Goal: Task Accomplishment & Management: Manage account settings

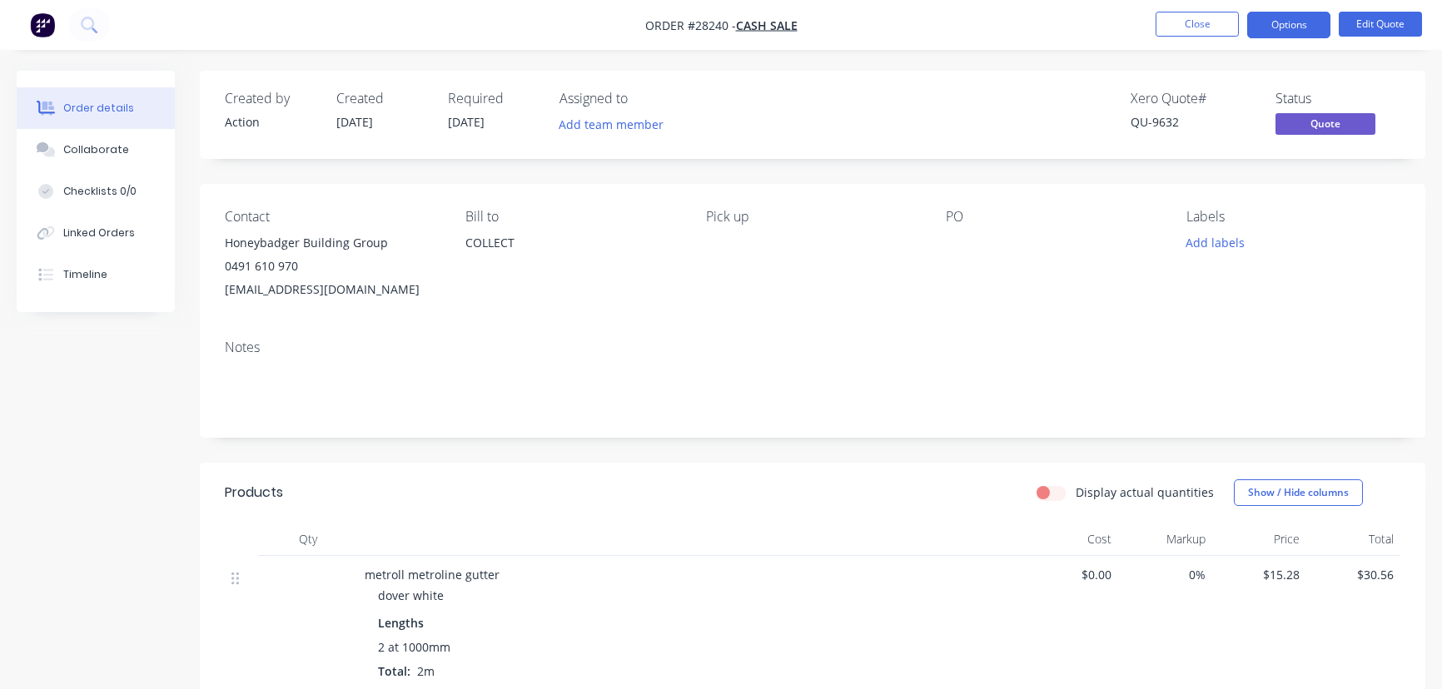
click at [1171, 25] on button "Close" at bounding box center [1197, 24] width 83 height 25
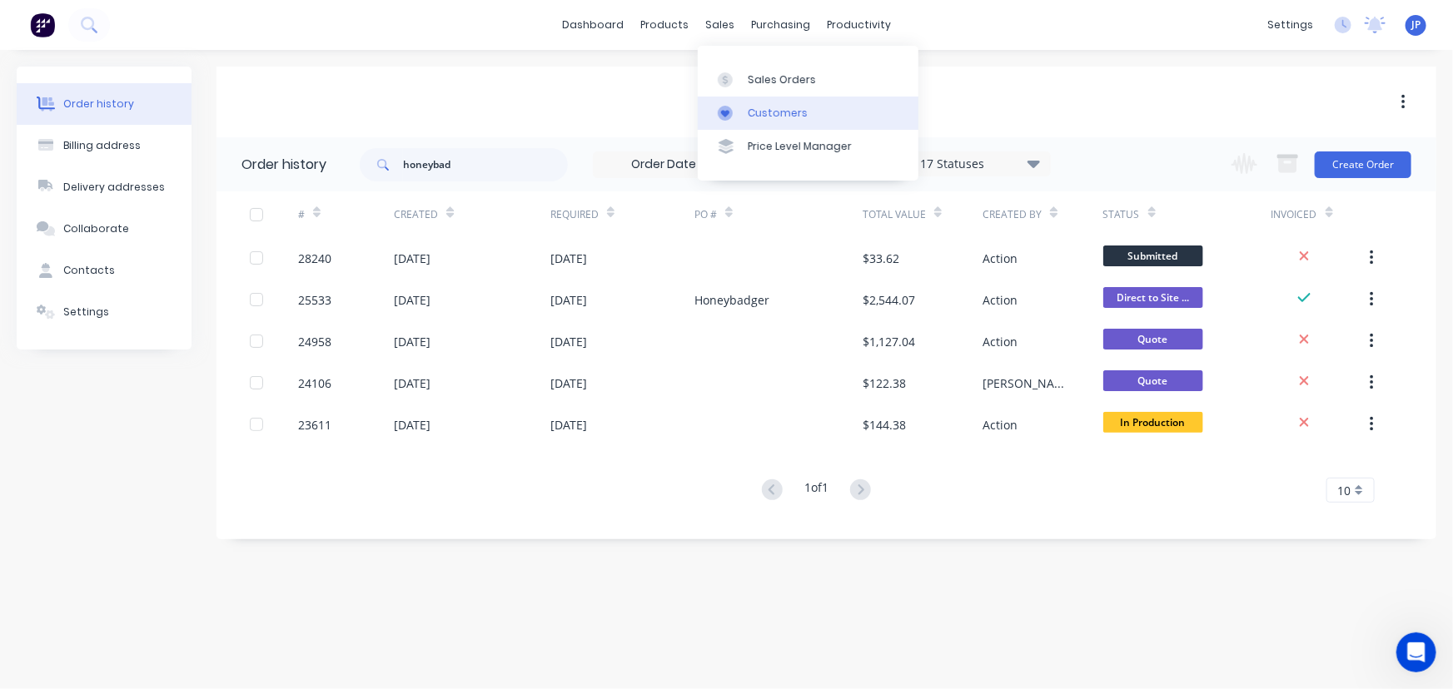
click at [753, 113] on div "Customers" at bounding box center [778, 113] width 60 height 15
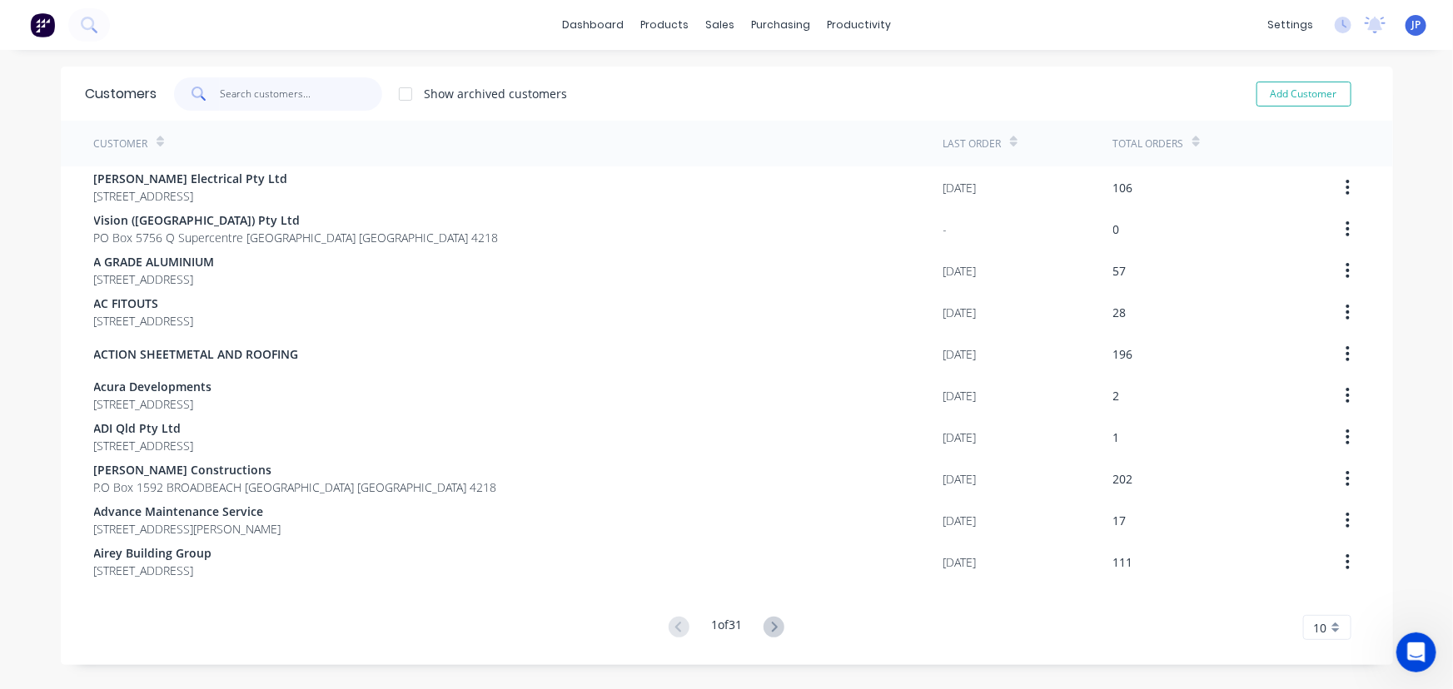
click at [291, 103] on input "text" at bounding box center [301, 93] width 162 height 33
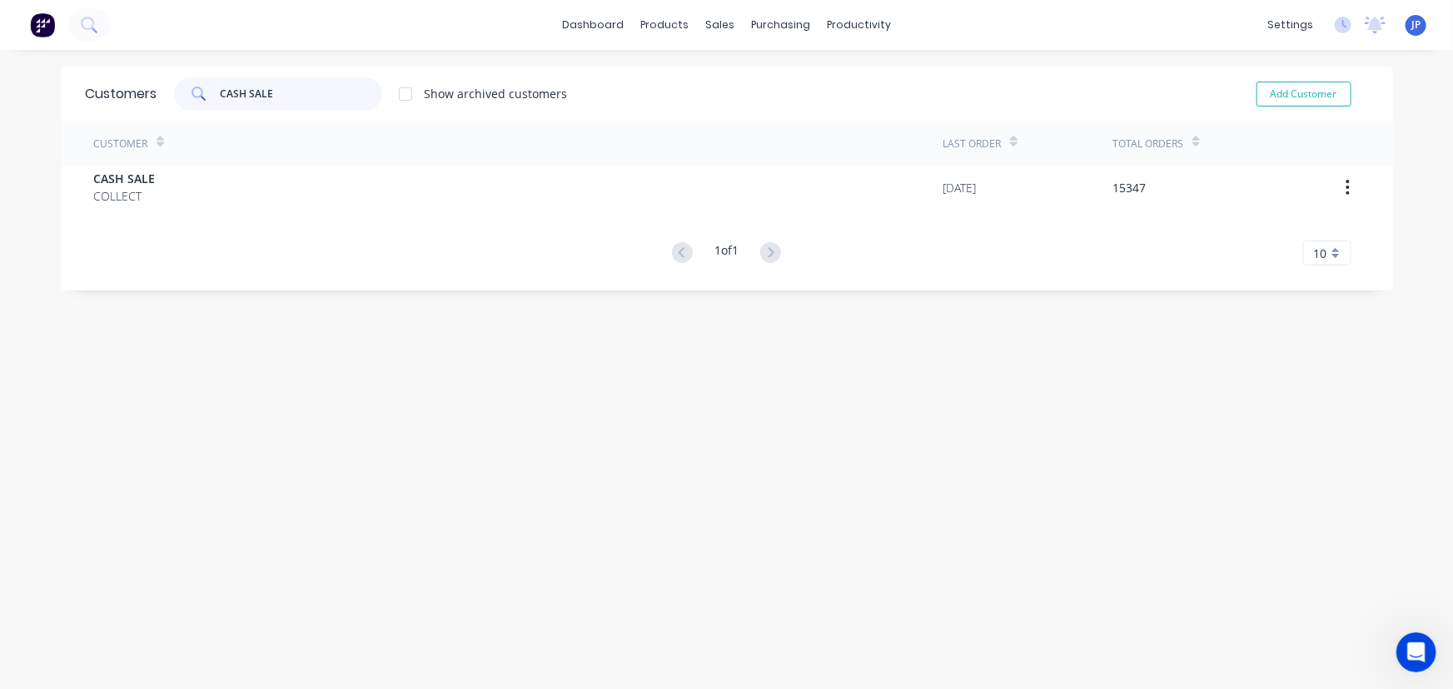
type input "CASH SALE"
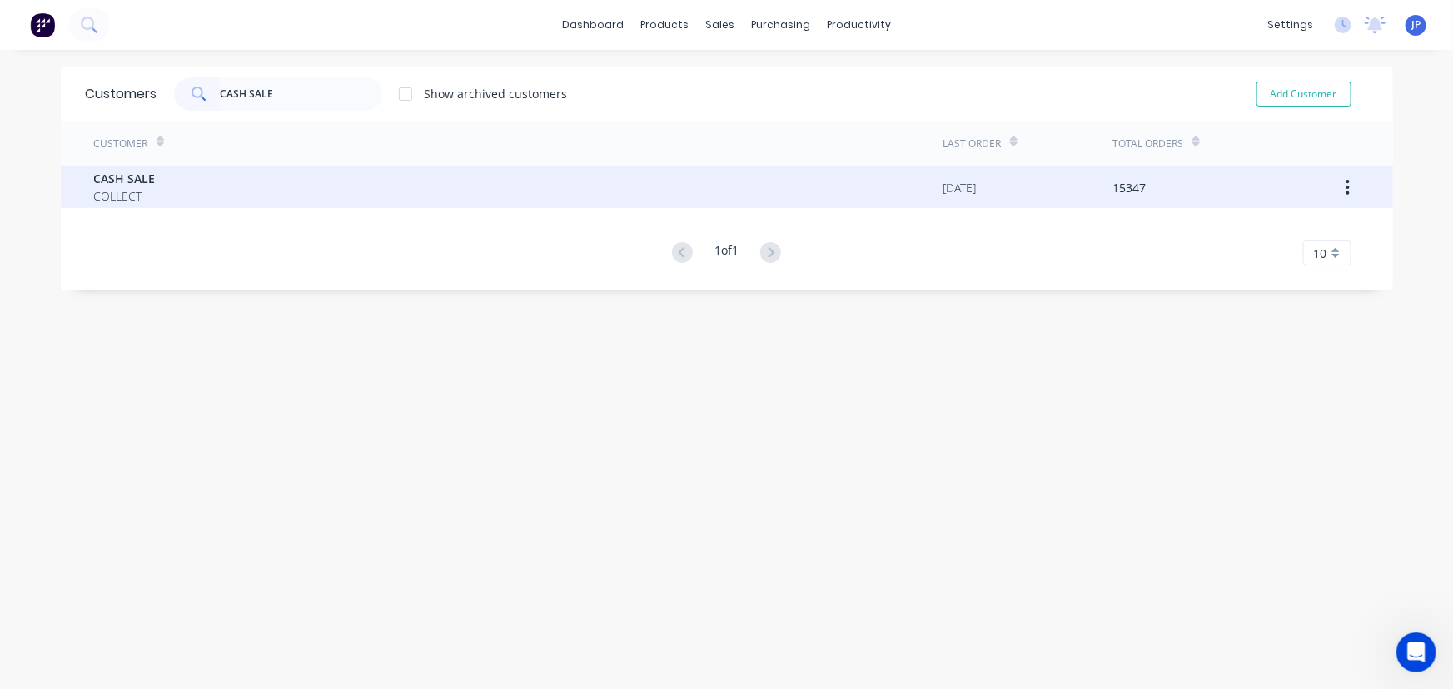
click at [129, 185] on span "CASH SALE" at bounding box center [125, 178] width 62 height 17
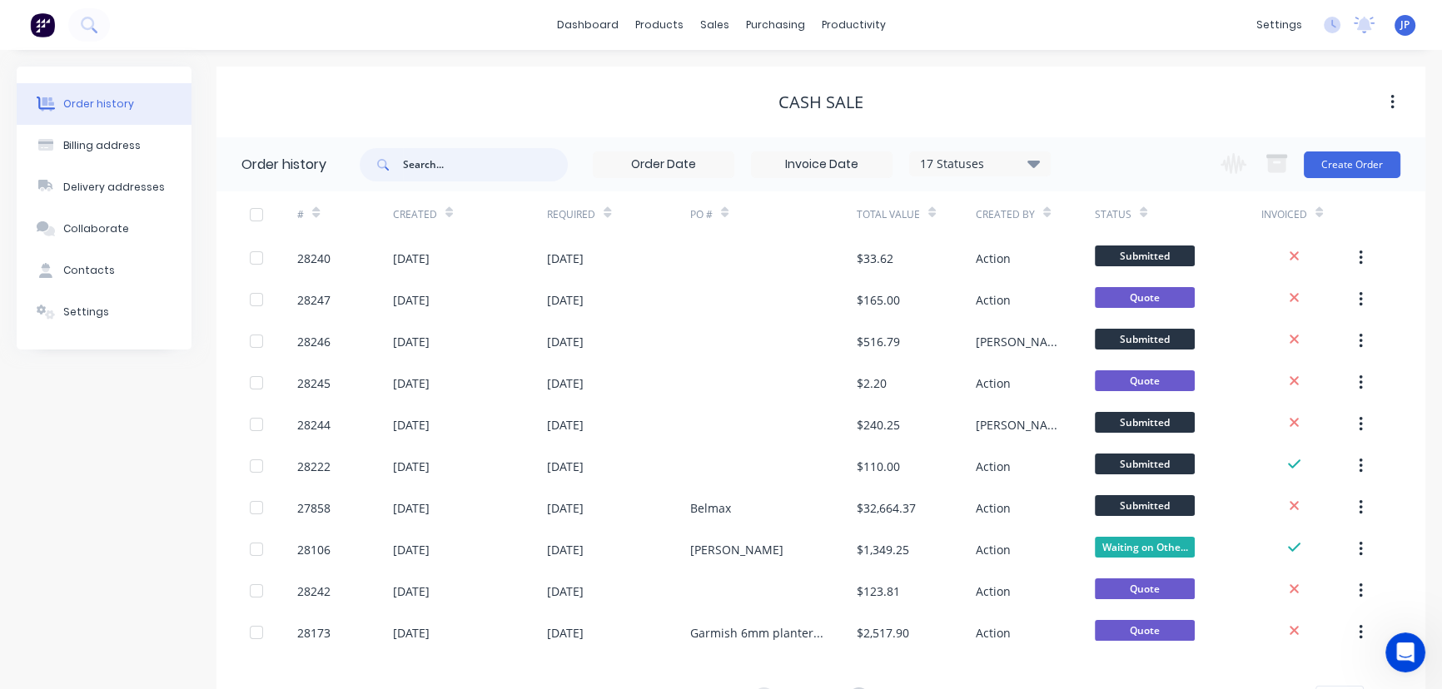
click at [437, 167] on input "text" at bounding box center [485, 164] width 165 height 33
click at [684, 80] on div "Product Catalogue" at bounding box center [732, 79] width 103 height 15
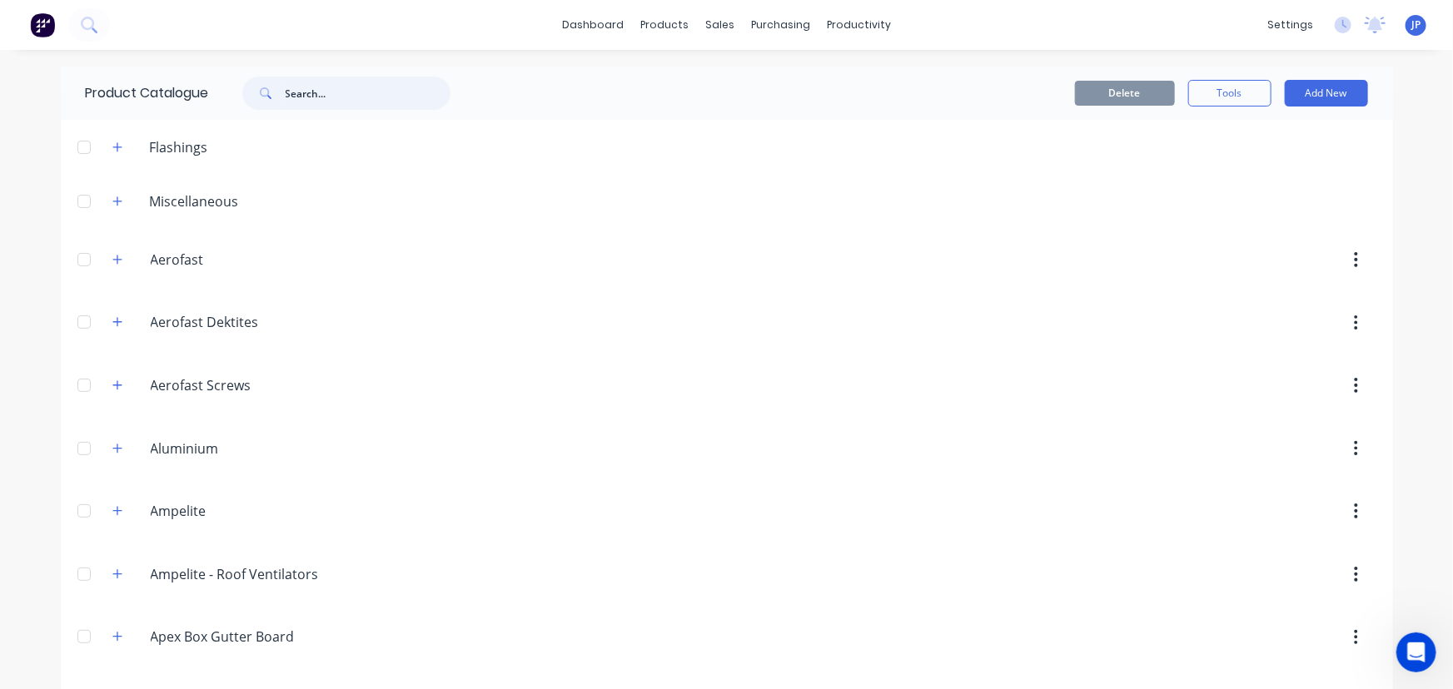
click at [301, 94] on input "text" at bounding box center [368, 93] width 165 height 33
type input "downpipe"
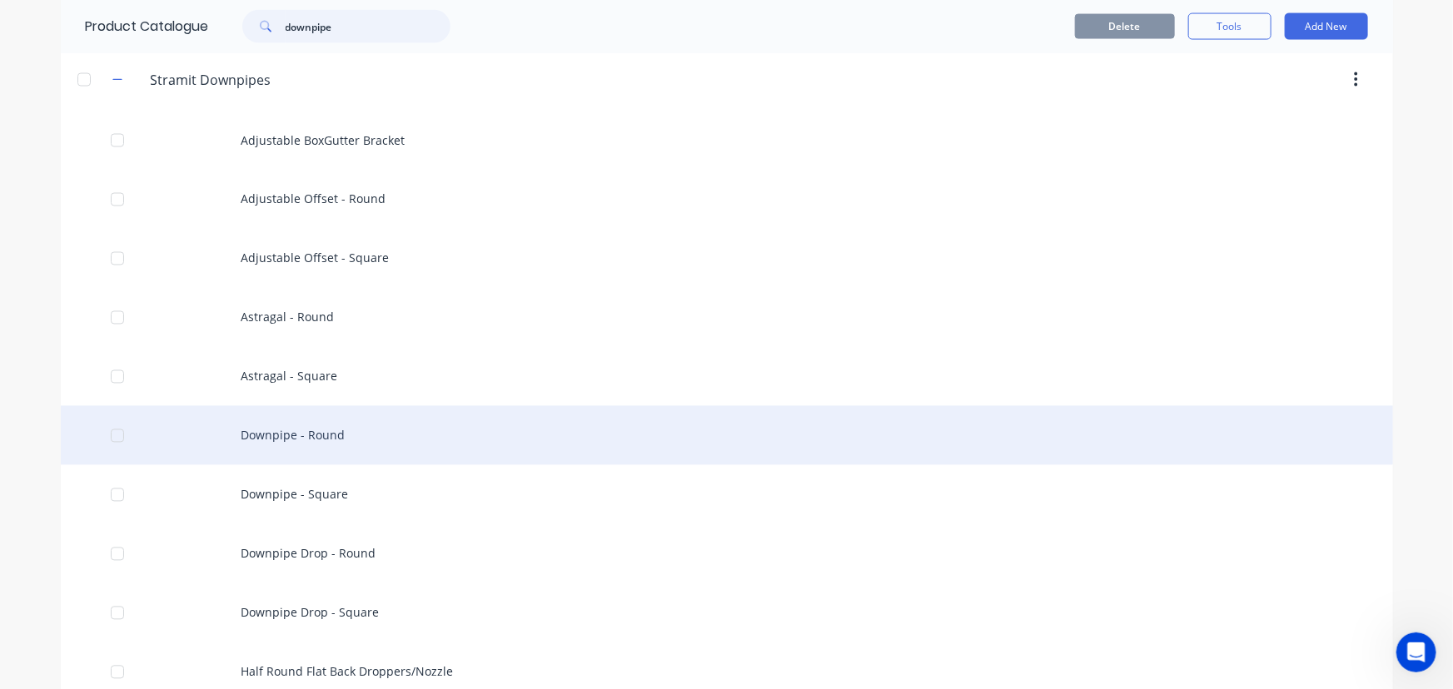
scroll to position [1514, 0]
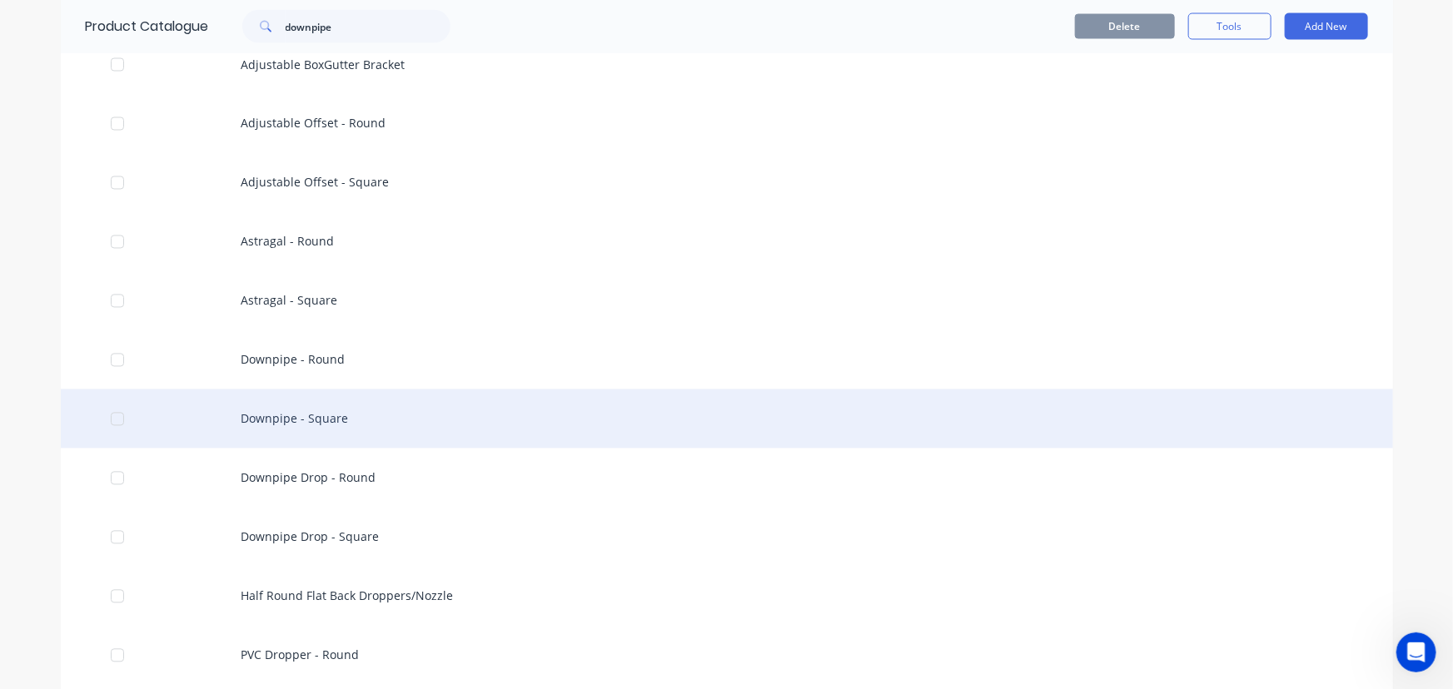
click at [289, 415] on div "Downpipe - Square" at bounding box center [727, 419] width 1332 height 59
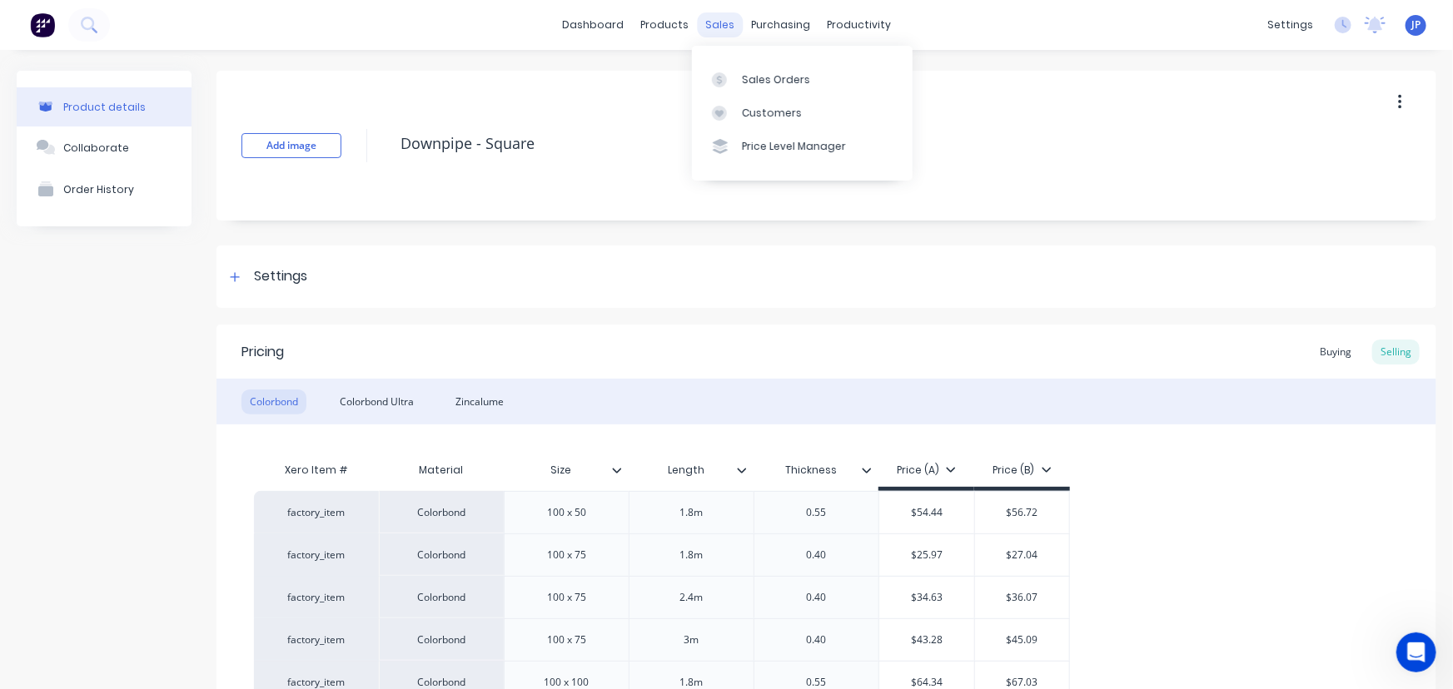
click at [708, 24] on div "sales" at bounding box center [720, 24] width 46 height 25
type textarea "x"
click at [755, 77] on div "Sales Orders" at bounding box center [776, 79] width 68 height 15
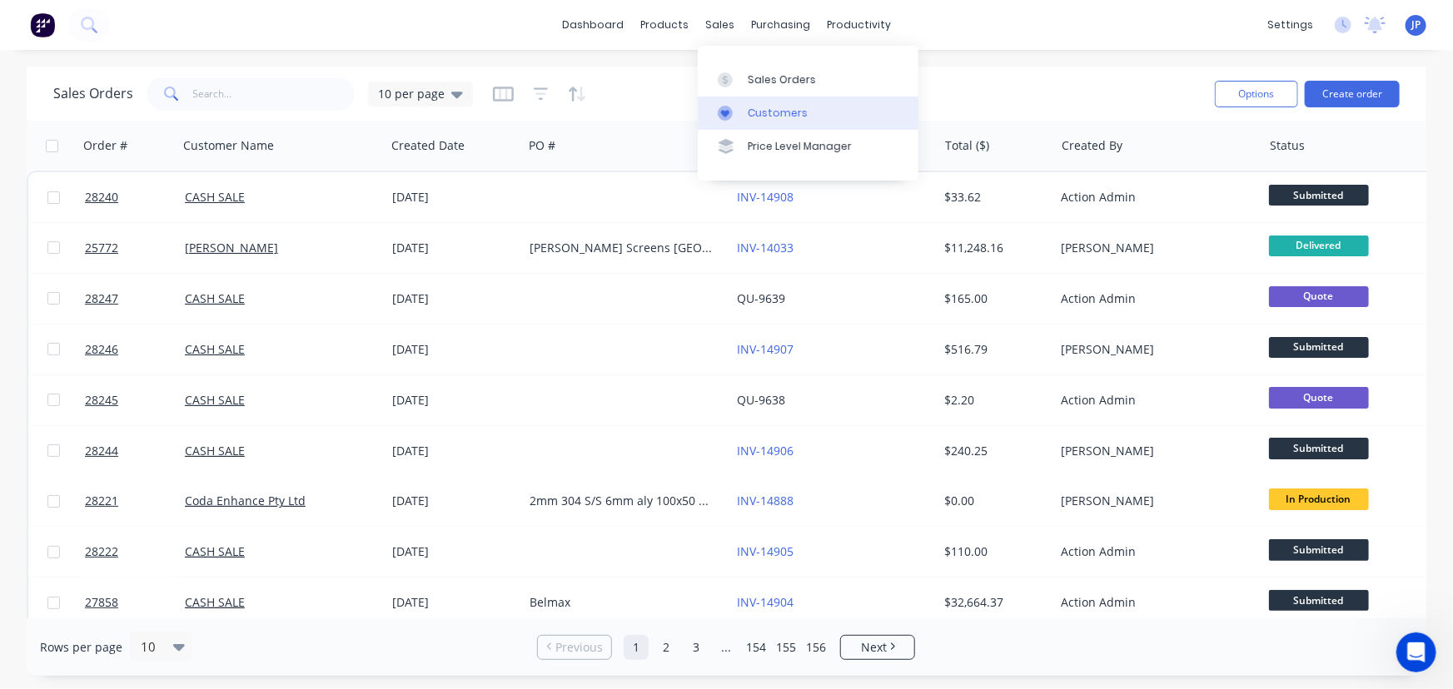
click at [765, 114] on div "Customers" at bounding box center [778, 113] width 60 height 15
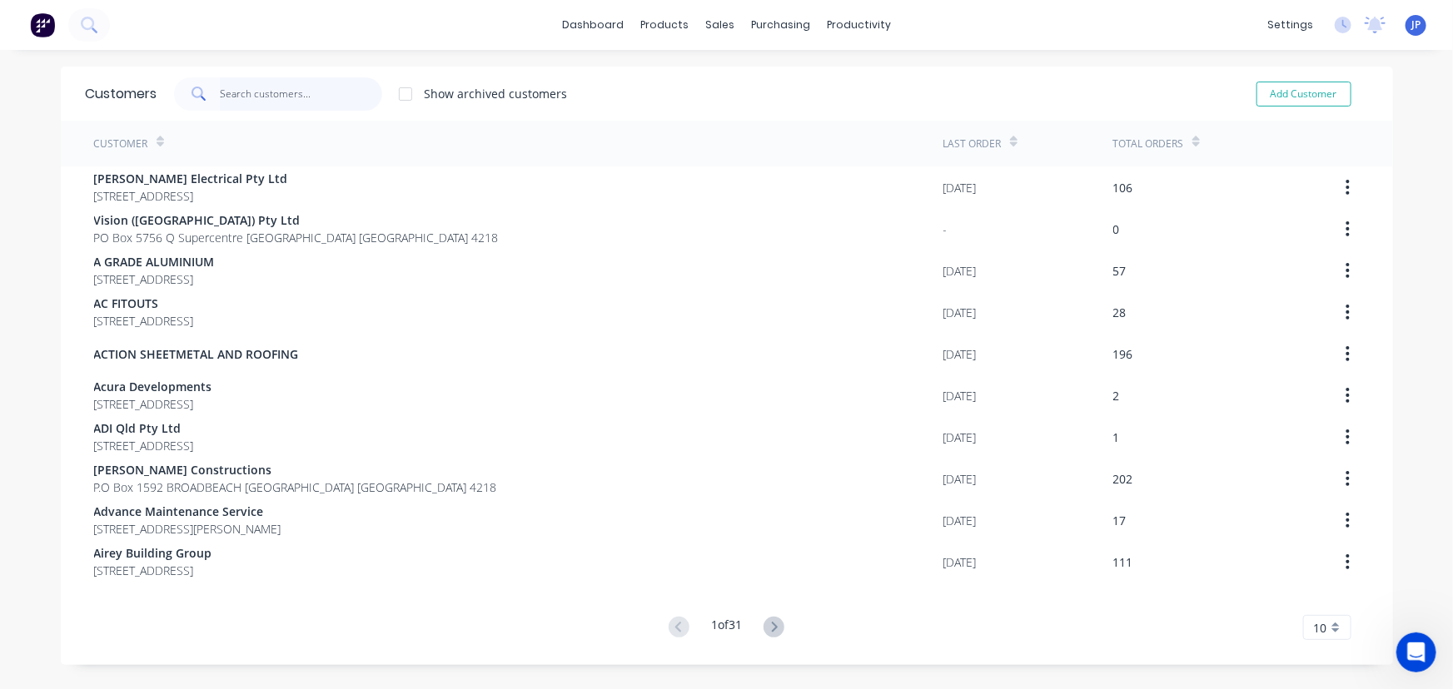
click at [241, 97] on input "text" at bounding box center [301, 93] width 162 height 33
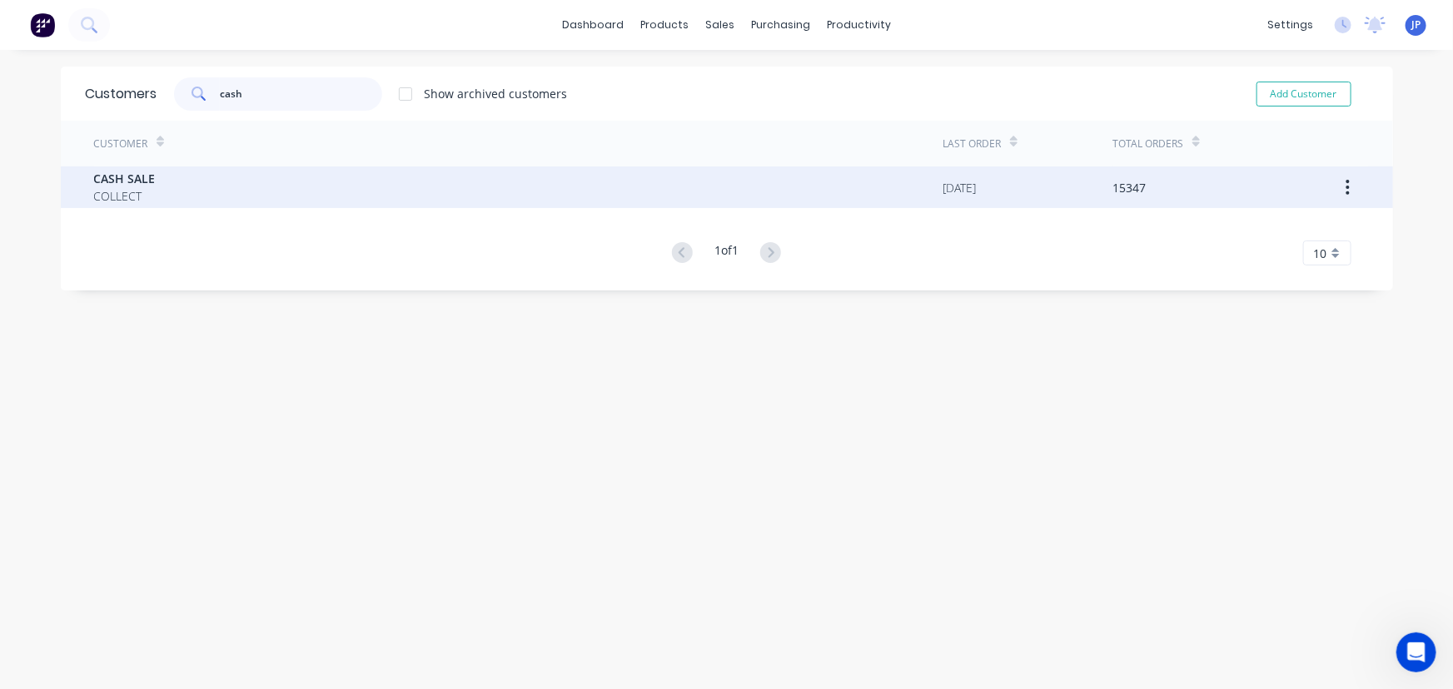
type input "cash"
click at [117, 199] on span "COLLECT" at bounding box center [125, 195] width 62 height 17
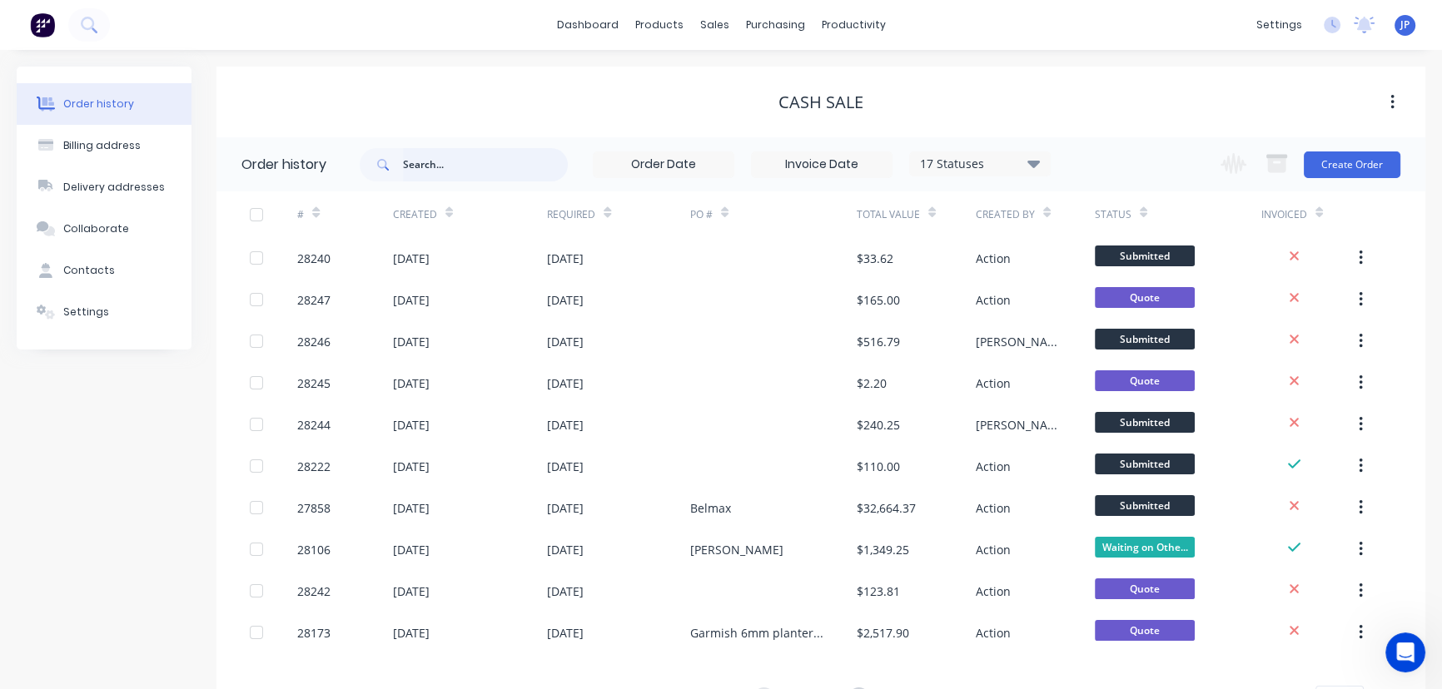
click at [463, 174] on input "text" at bounding box center [485, 164] width 165 height 33
type input "[PERSON_NAME]"
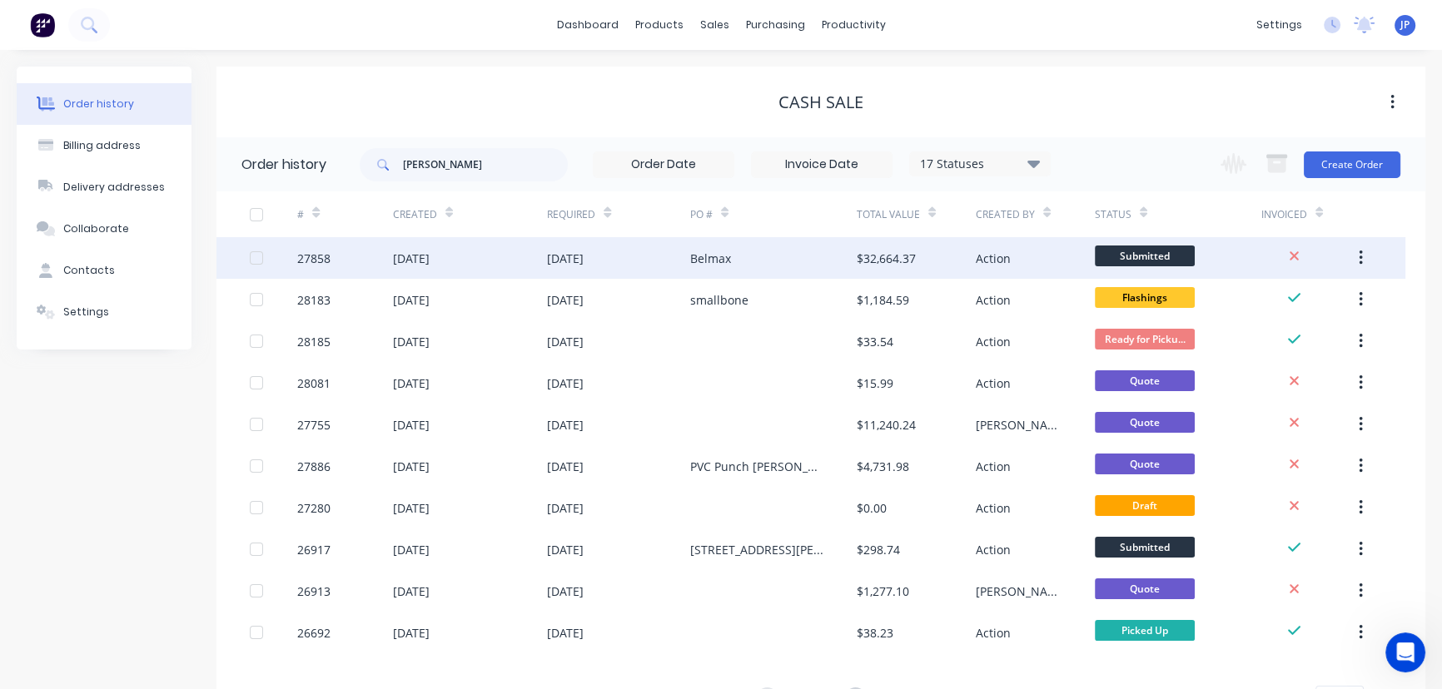
click at [430, 258] on div "[DATE]" at bounding box center [411, 258] width 37 height 17
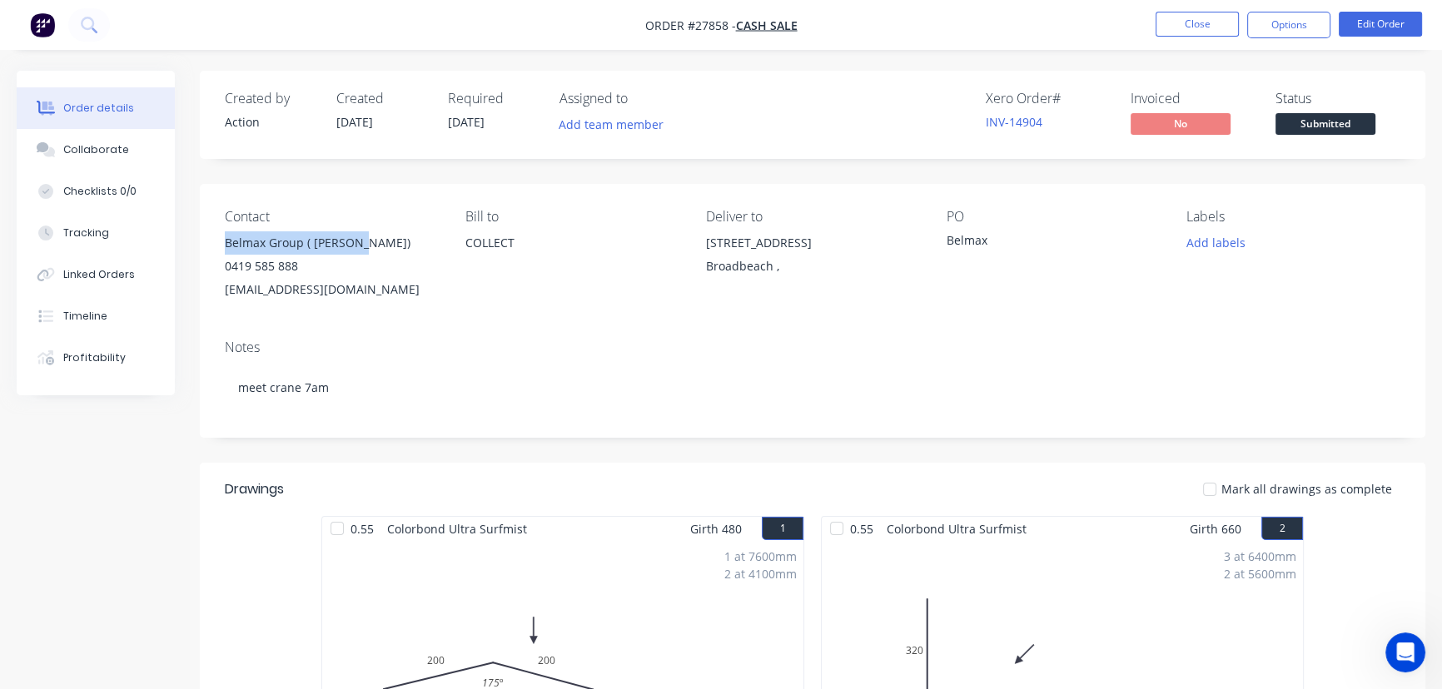
drag, startPoint x: 364, startPoint y: 237, endPoint x: 214, endPoint y: 251, distance: 150.5
click at [214, 251] on div "Contact Belmax Group ( [PERSON_NAME]) 0419 585 888 [EMAIL_ADDRESS][DOMAIN_NAME]…" at bounding box center [813, 255] width 1226 height 142
copy div "Belmax Group ( [PERSON_NAME])"
click at [1278, 33] on button "Options" at bounding box center [1288, 25] width 83 height 27
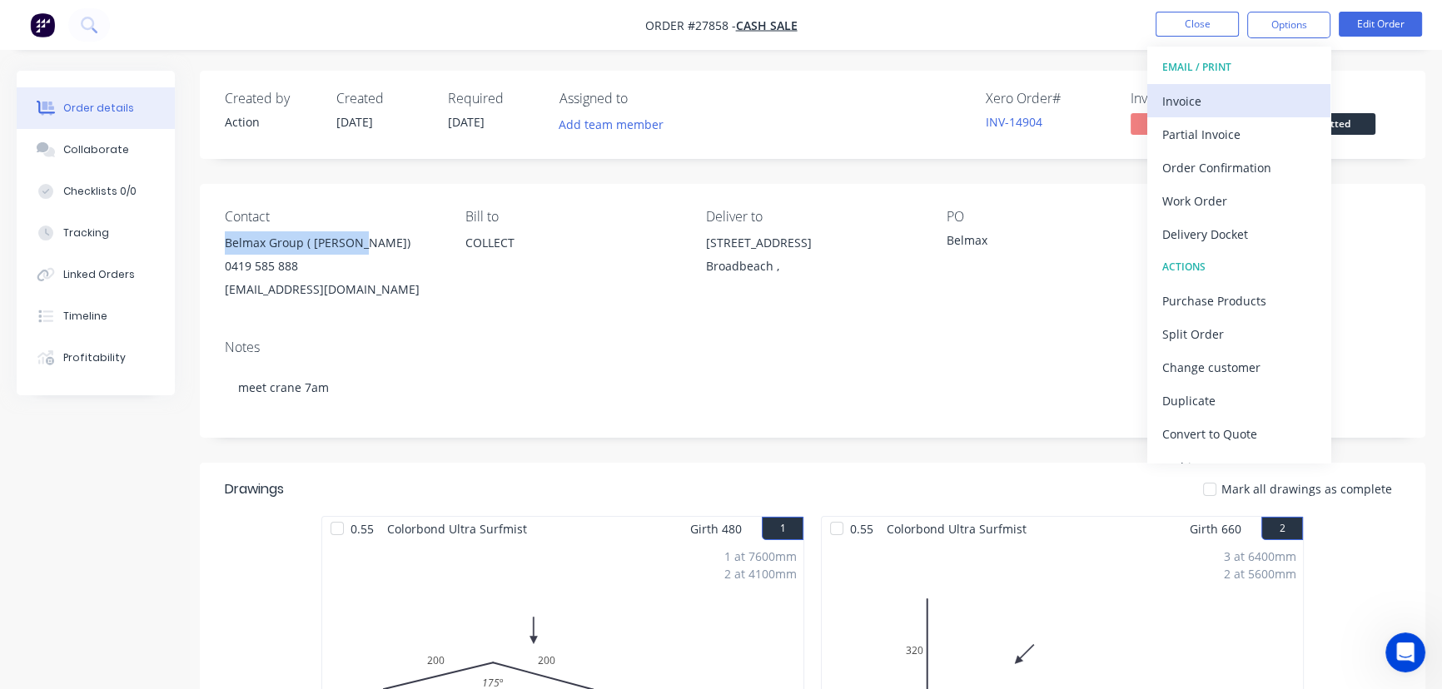
click at [1245, 100] on div "Invoice" at bounding box center [1238, 101] width 153 height 24
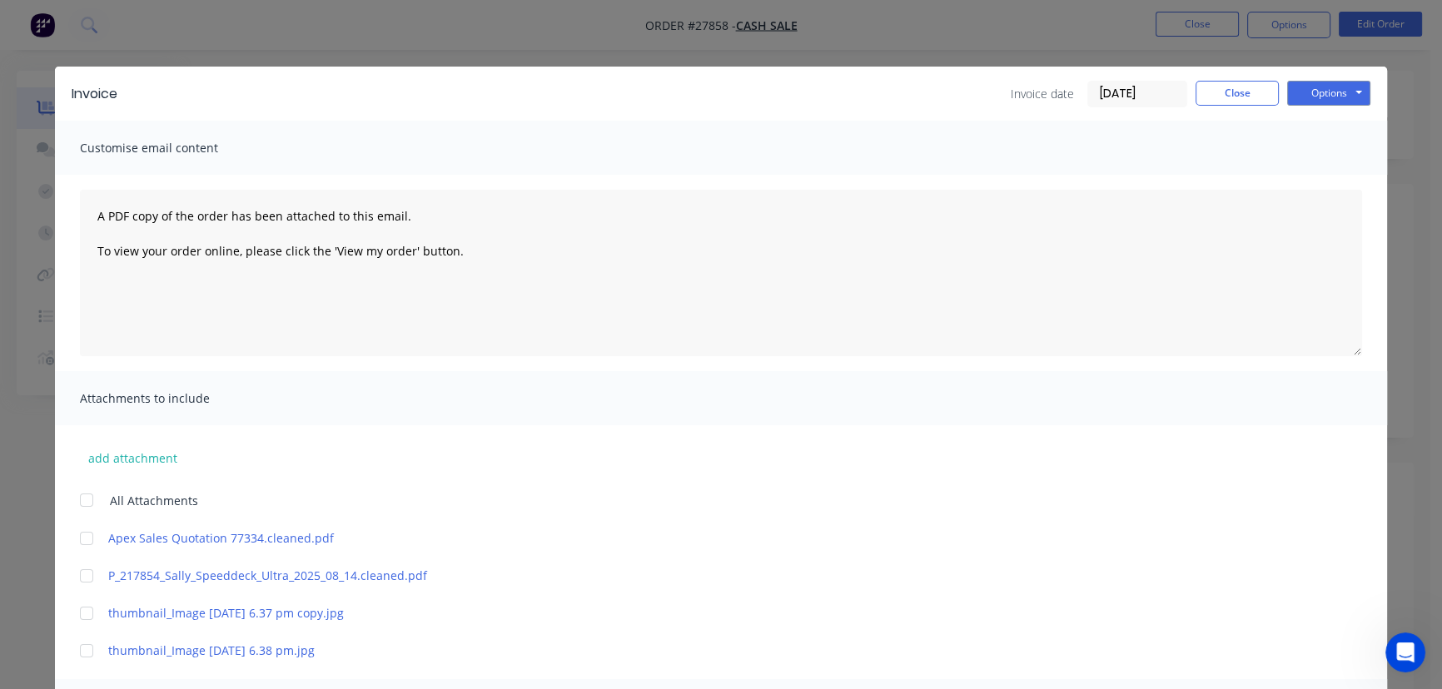
click at [1167, 92] on input "[DATE]" at bounding box center [1137, 94] width 98 height 25
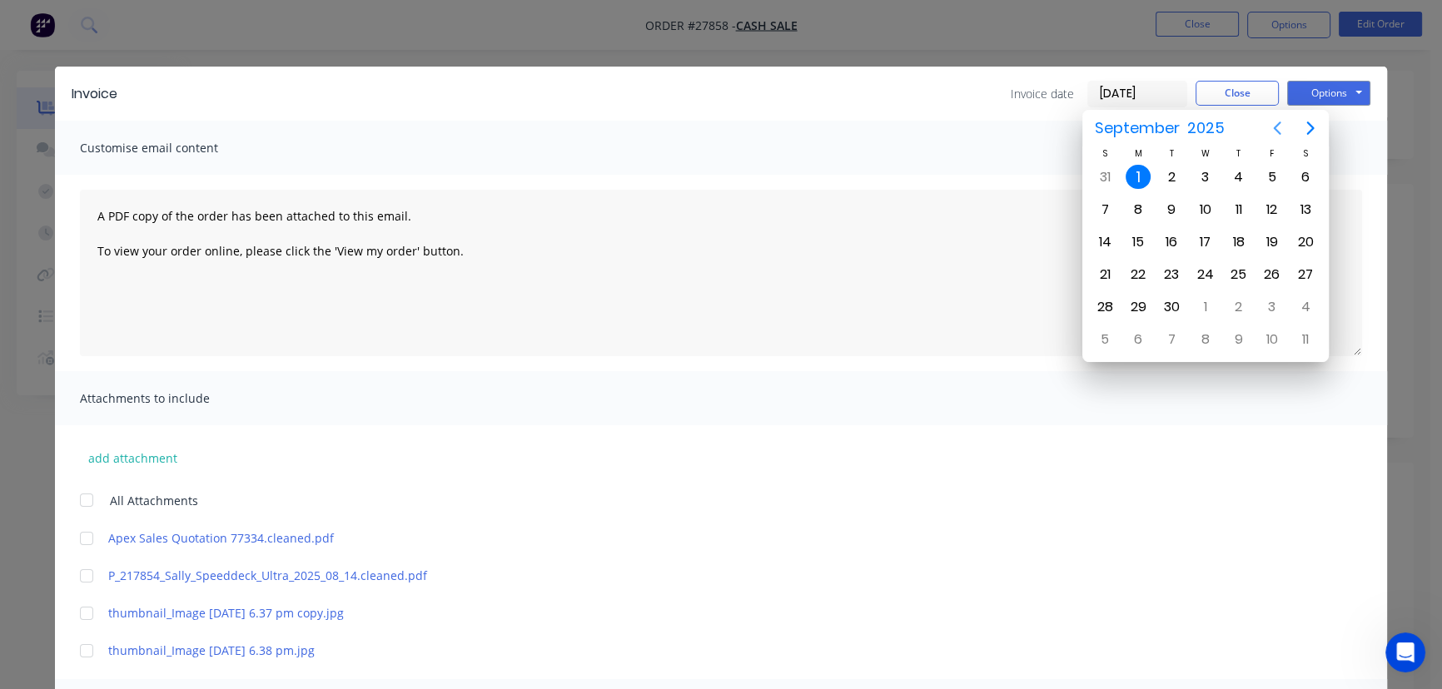
click at [1277, 128] on icon "Previous page" at bounding box center [1277, 128] width 20 height 20
click at [1245, 296] on div "28" at bounding box center [1238, 307] width 25 height 25
type input "[DATE]"
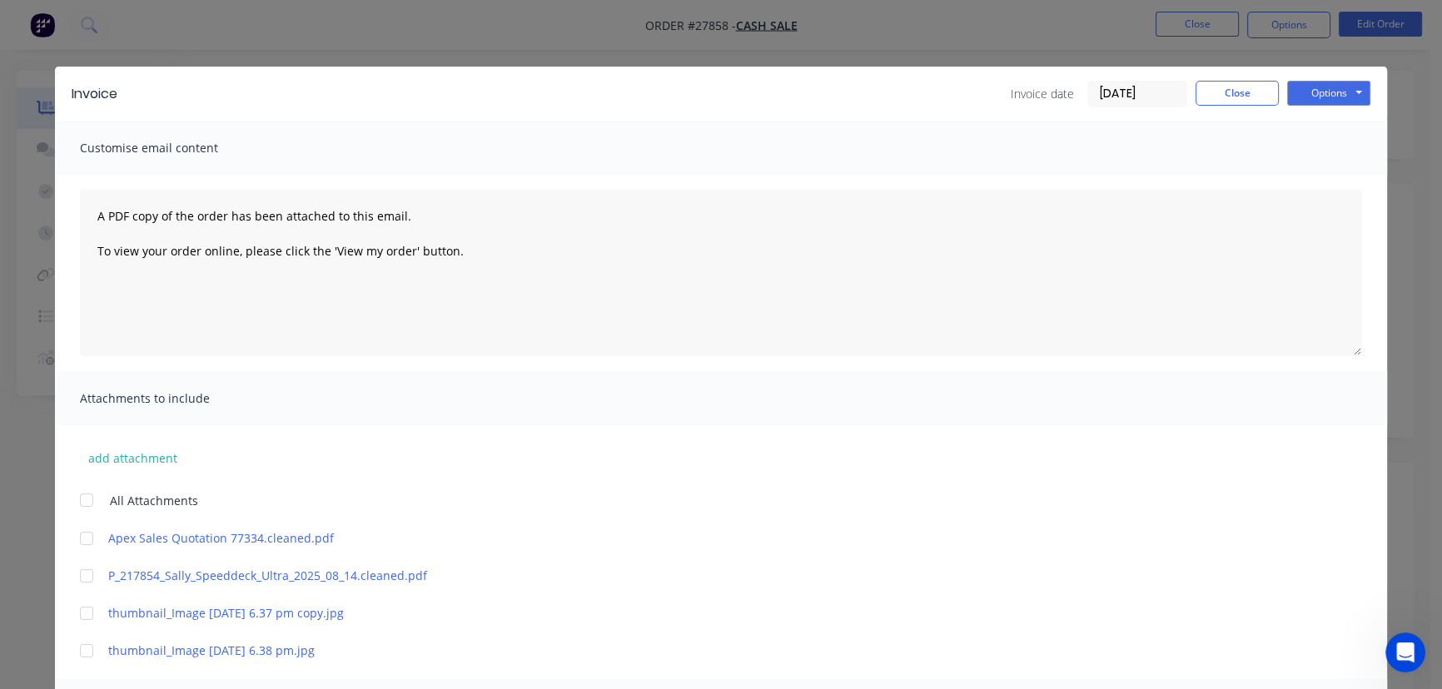
scroll to position [302, 0]
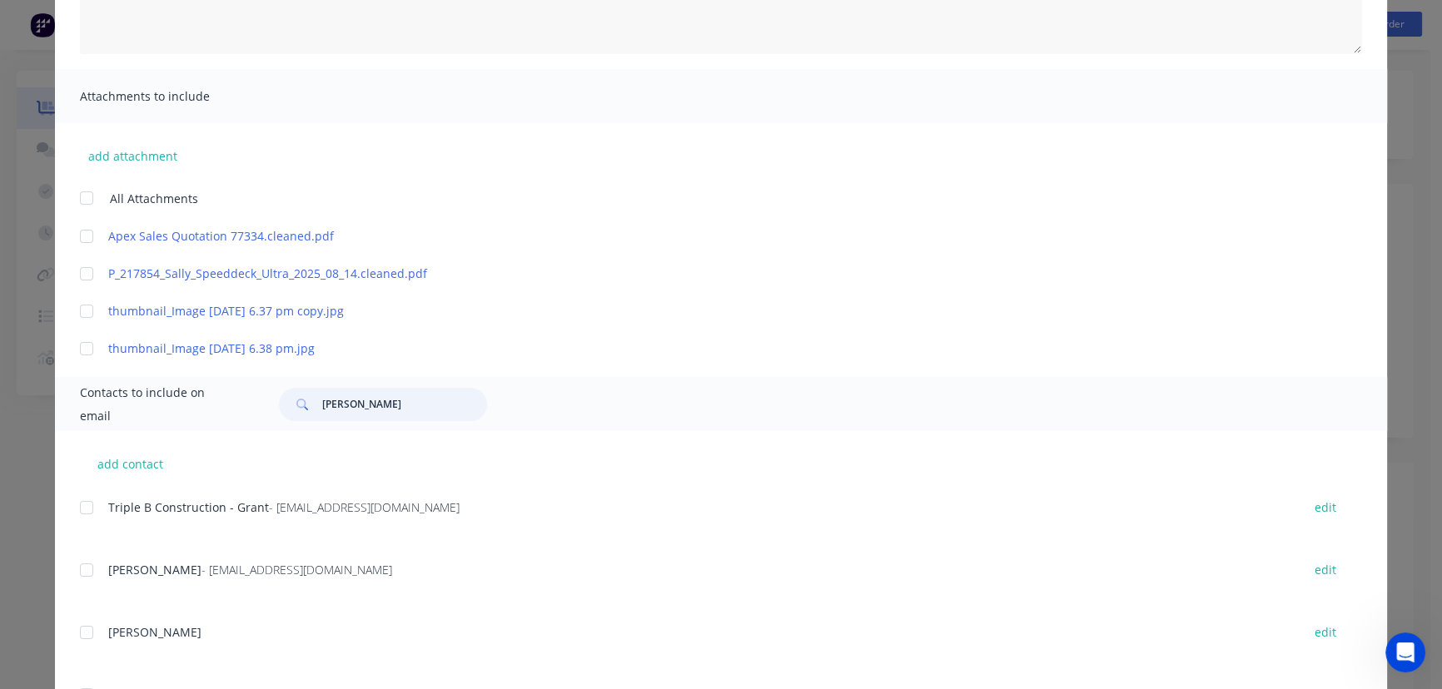
click at [395, 398] on input "[PERSON_NAME]" at bounding box center [404, 404] width 165 height 33
drag, startPoint x: 396, startPoint y: 401, endPoint x: 304, endPoint y: 410, distance: 92.8
click at [304, 410] on div "[PERSON_NAME]" at bounding box center [383, 404] width 208 height 33
paste input "Belmax Group ( [PERSON_NAME])"
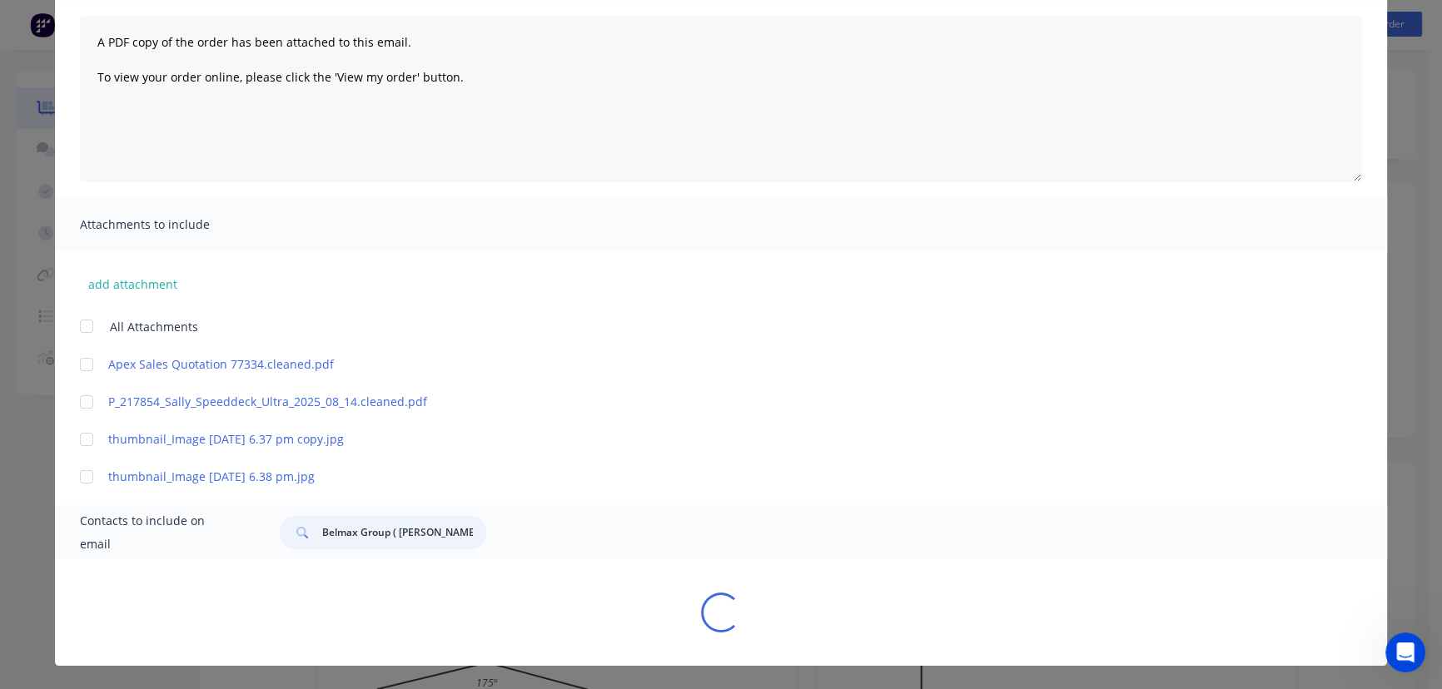
scroll to position [194, 0]
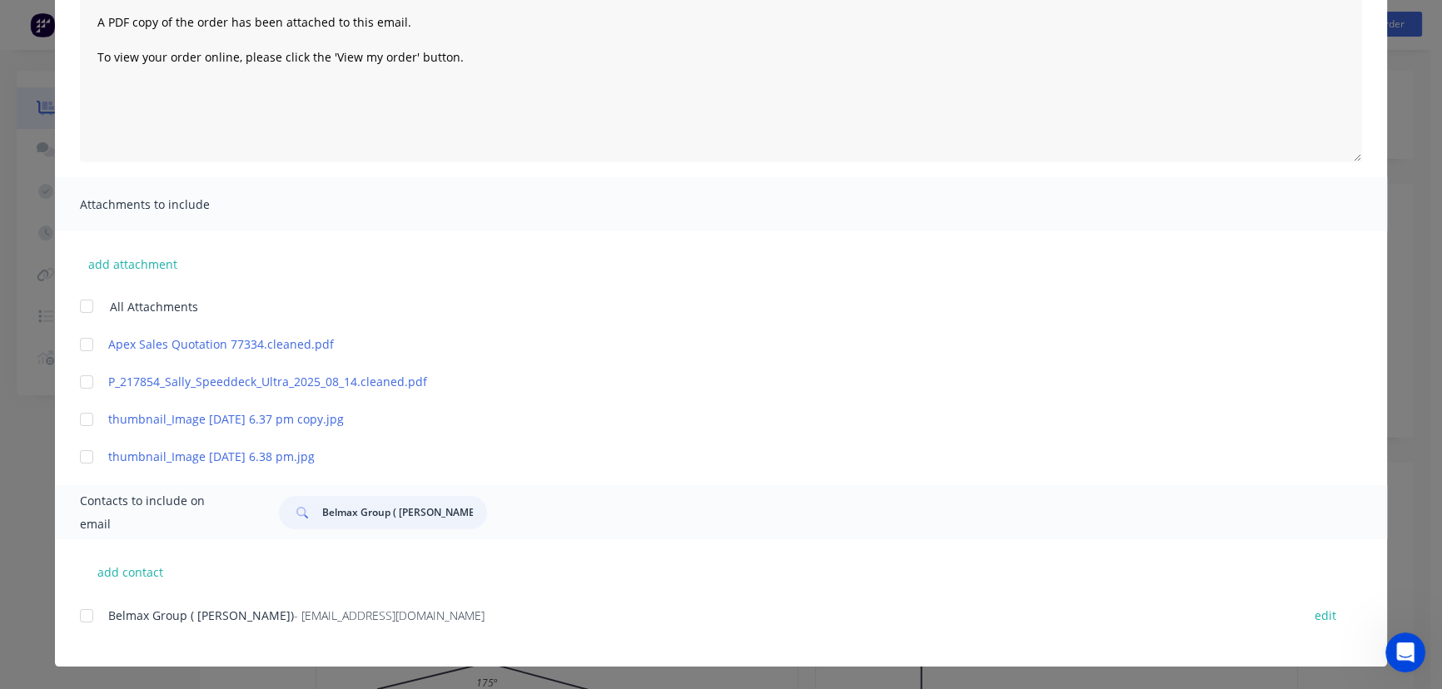
type input "Belmax Group ( [PERSON_NAME])"
drag, startPoint x: 366, startPoint y: 624, endPoint x: 138, endPoint y: 669, distance: 232.7
click at [138, 669] on div "Invoice Invoice date [DATE] Close Options Preview Print Email Customise email c…" at bounding box center [721, 344] width 1442 height 689
copy div "Belmax Group ( [PERSON_NAME]) - [EMAIL_ADDRESS][DOMAIN_NAME]"
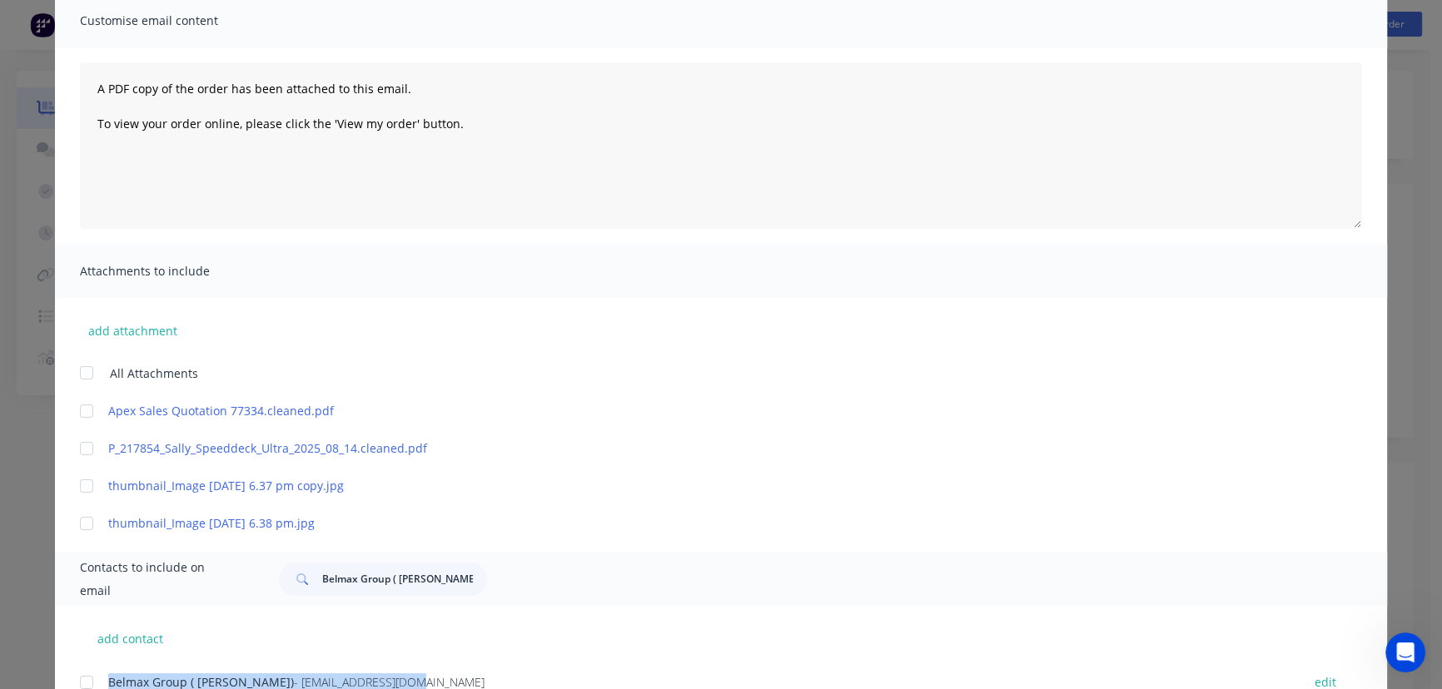
scroll to position [0, 0]
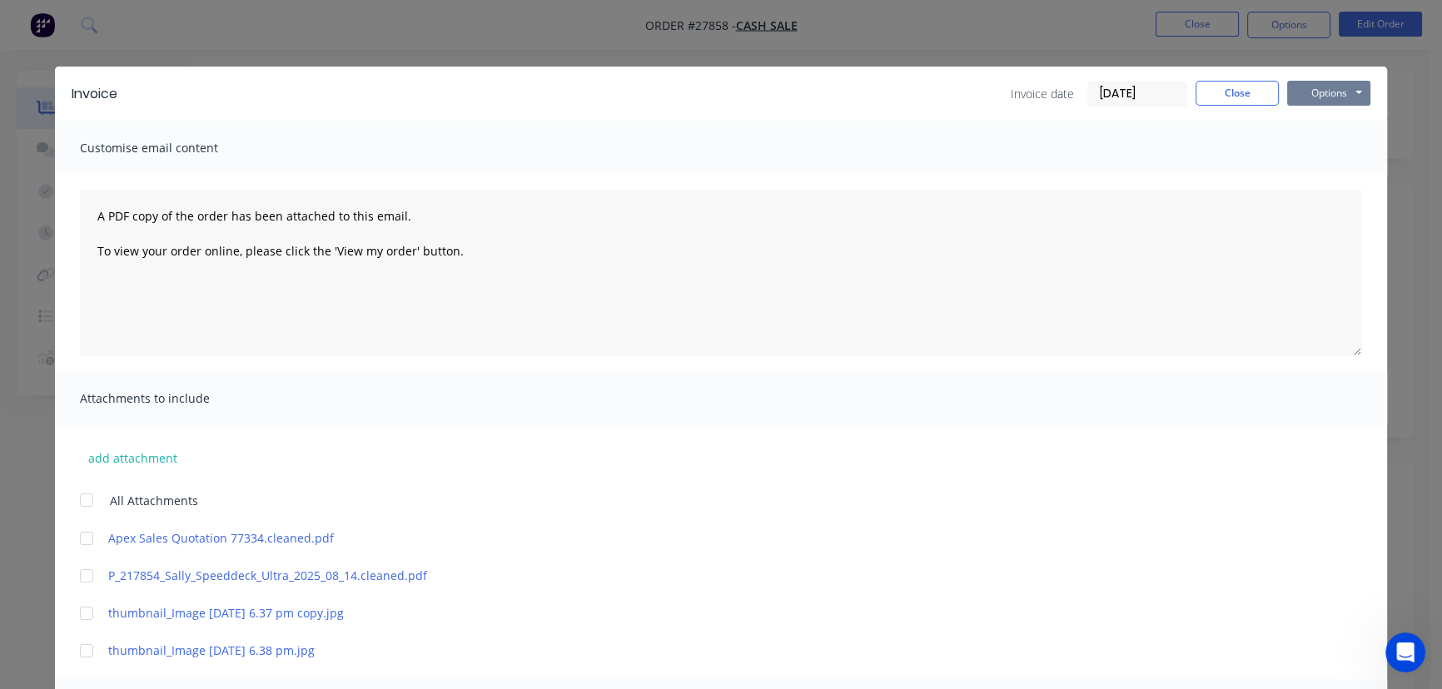
click at [1315, 98] on button "Options" at bounding box center [1328, 93] width 83 height 25
click at [1315, 152] on button "Print" at bounding box center [1340, 150] width 107 height 27
click at [1245, 92] on button "Close" at bounding box center [1237, 93] width 83 height 25
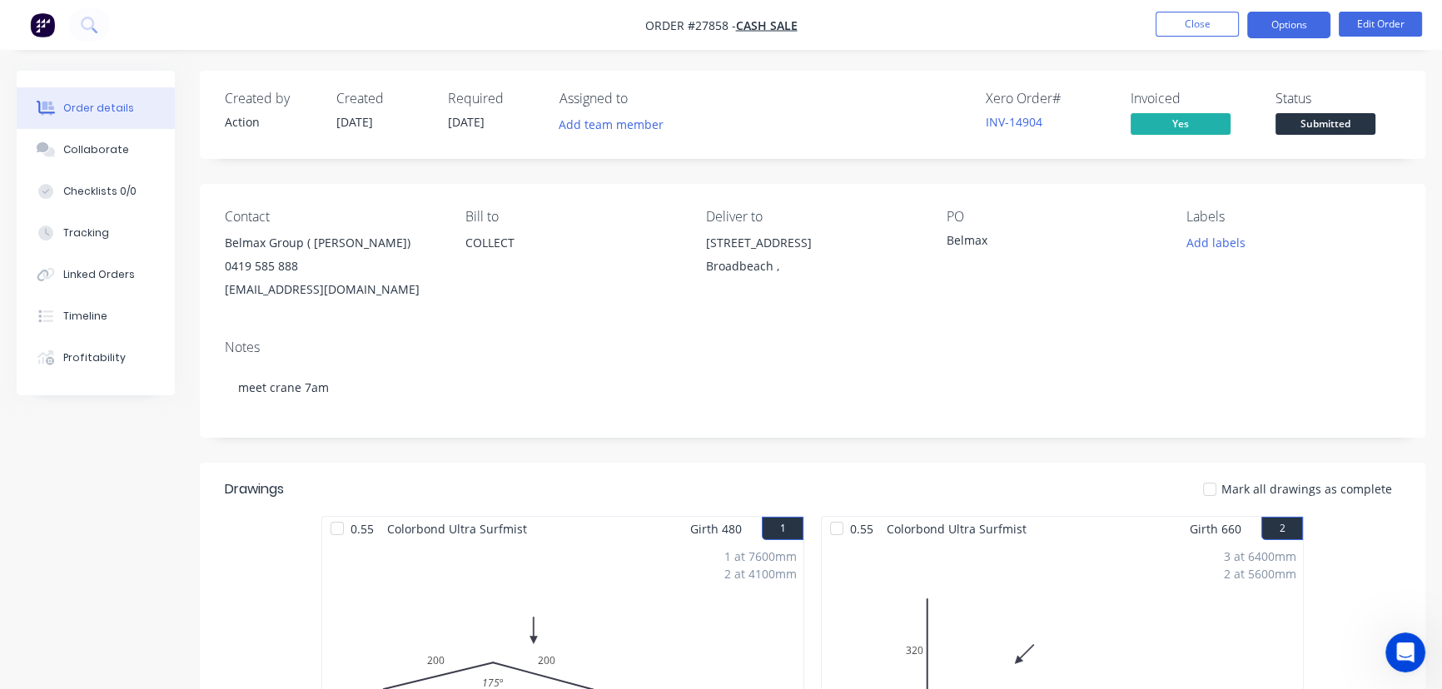
click at [1269, 32] on button "Options" at bounding box center [1288, 25] width 83 height 27
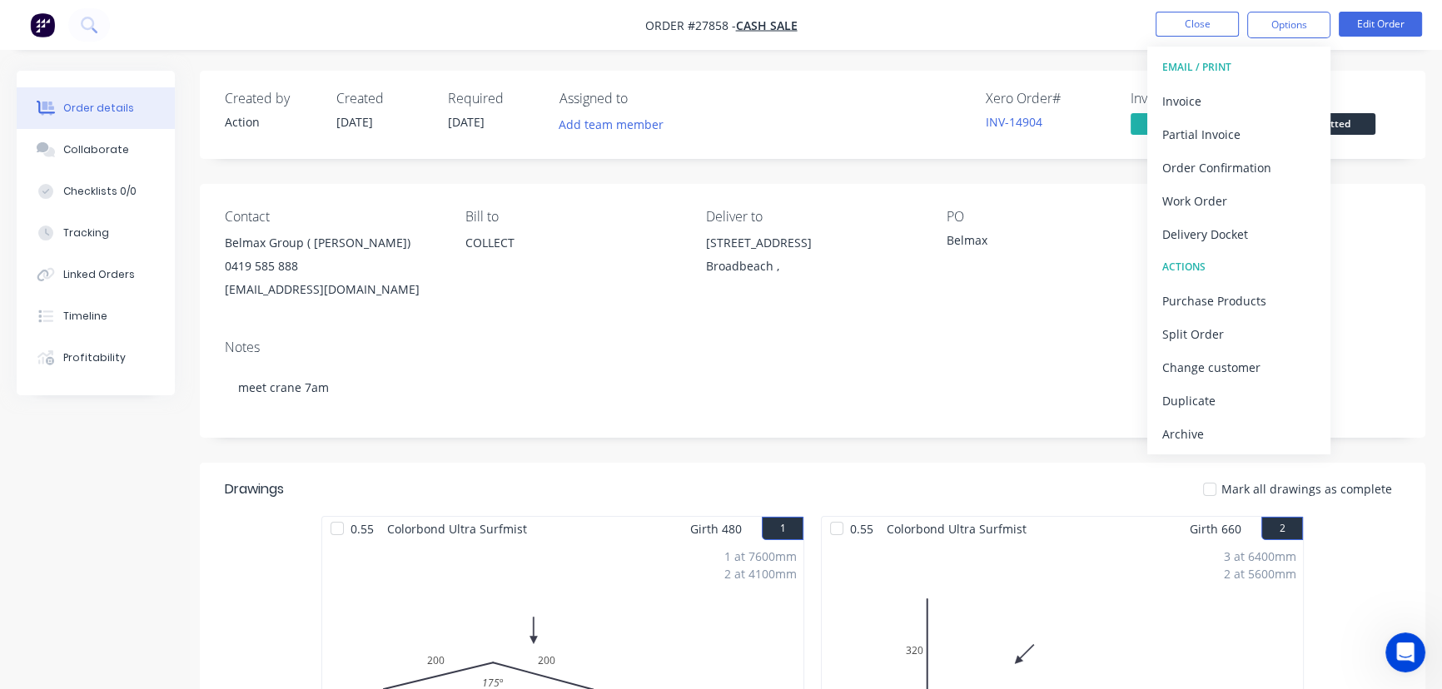
click at [869, 141] on div "Created by Action Created [DATE] Required [DATE] Assigned to Add team member Xe…" at bounding box center [813, 115] width 1226 height 88
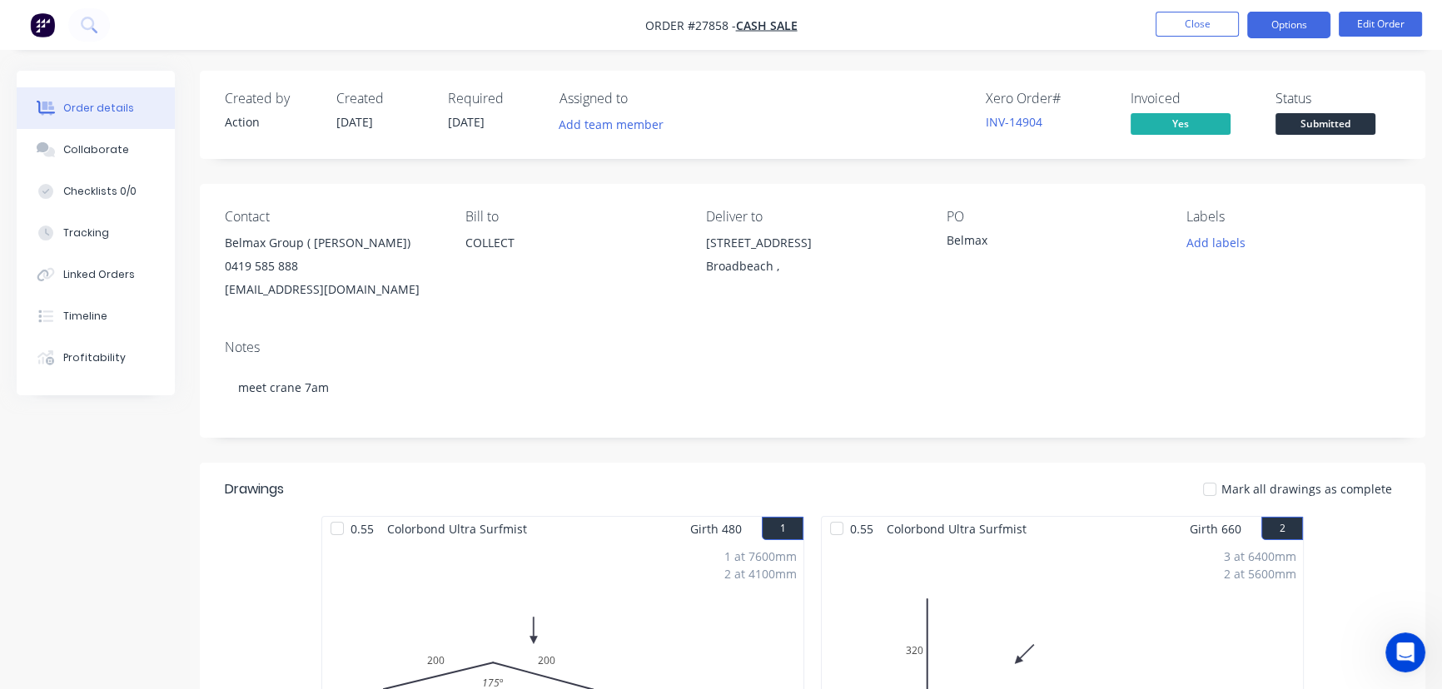
drag, startPoint x: 1294, startPoint y: 20, endPoint x: 1295, endPoint y: 37, distance: 17.5
click at [1295, 22] on button "Options" at bounding box center [1288, 25] width 83 height 27
click at [1375, 21] on button "Edit Order" at bounding box center [1380, 24] width 83 height 25
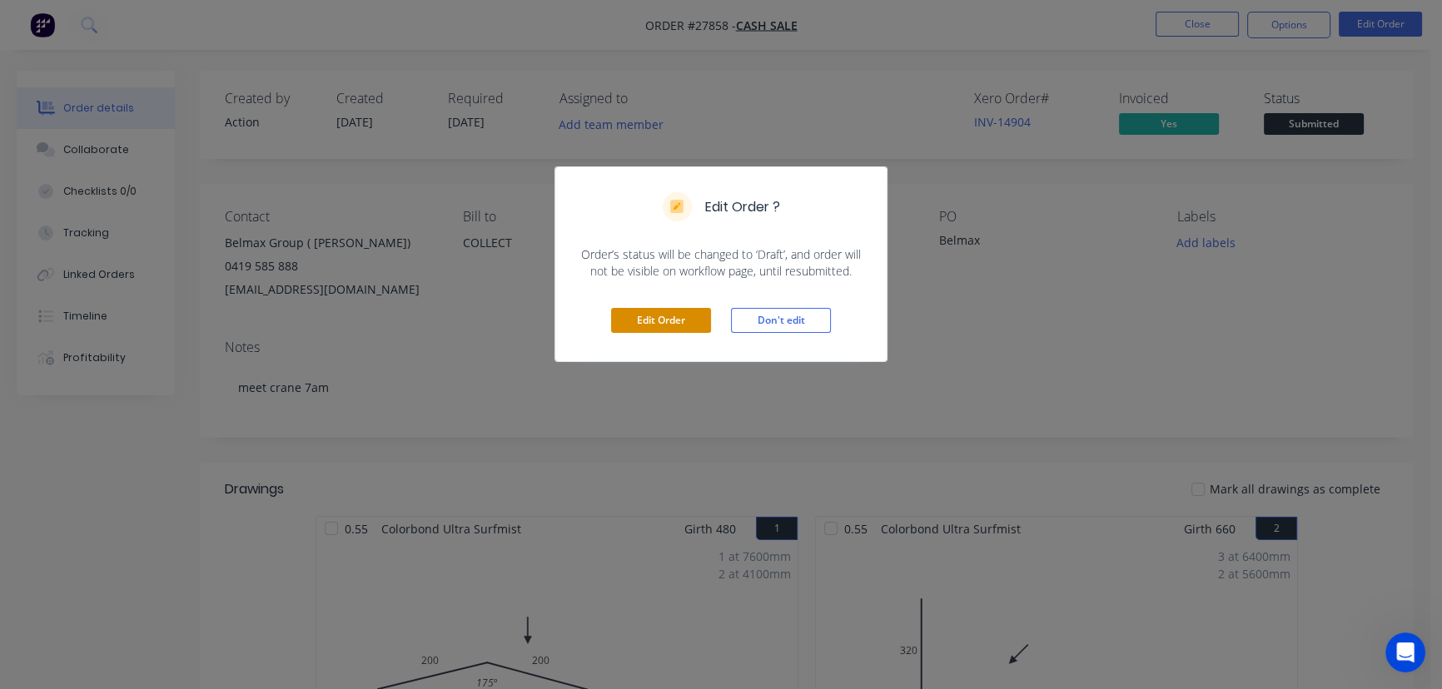
click at [646, 320] on button "Edit Order" at bounding box center [661, 320] width 100 height 25
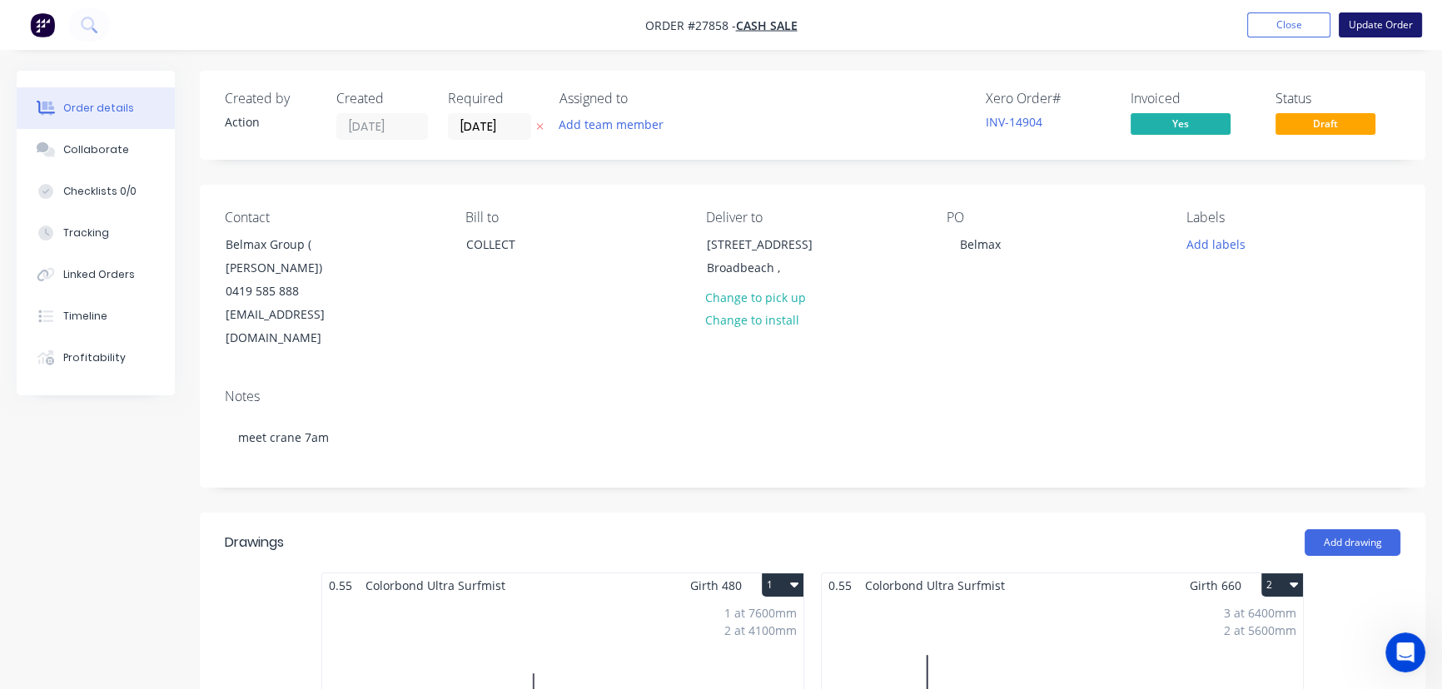
click at [1367, 25] on button "Update Order" at bounding box center [1380, 24] width 83 height 25
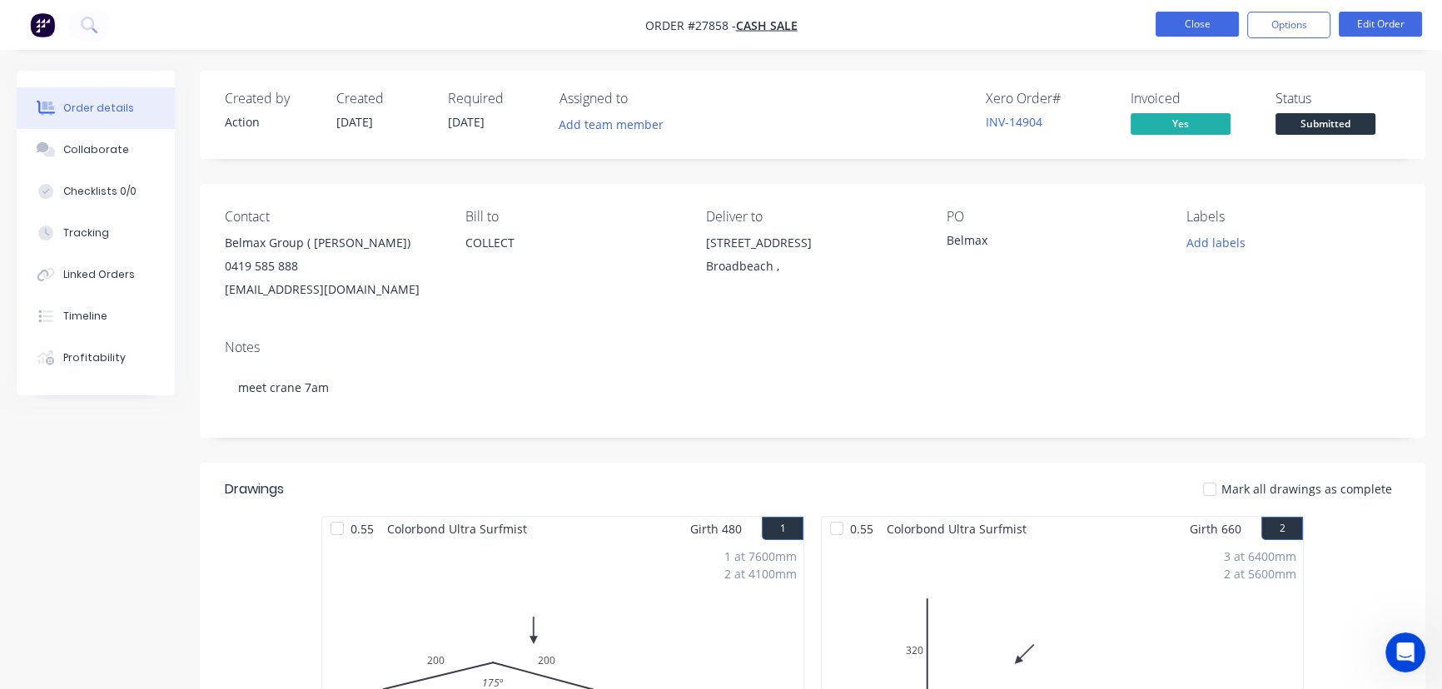
click at [1173, 27] on button "Close" at bounding box center [1197, 24] width 83 height 25
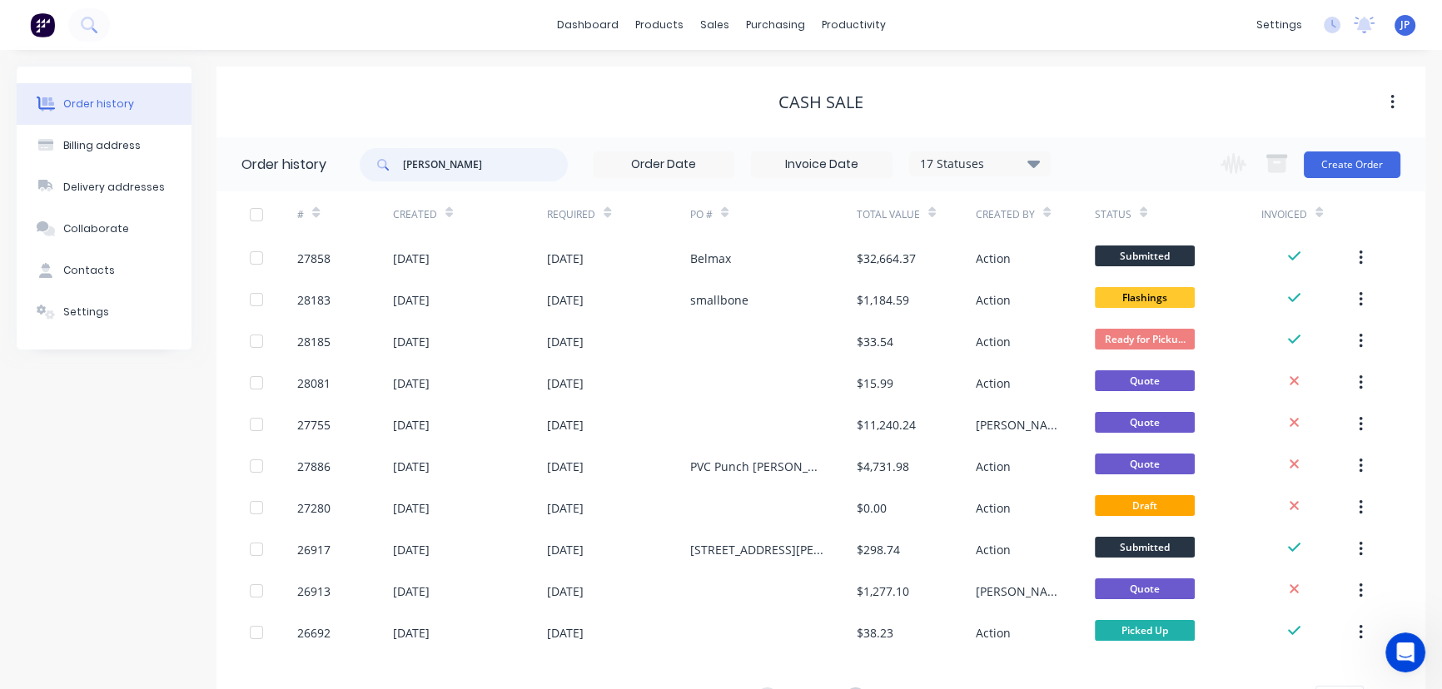
drag, startPoint x: 482, startPoint y: 167, endPoint x: 362, endPoint y: 174, distance: 120.1
click at [374, 183] on div "[PERSON_NAME] 17 Statuses Invoice Status Invoiced Not Invoiced Partial Order St…" at bounding box center [705, 164] width 691 height 54
type input "honeybadger"
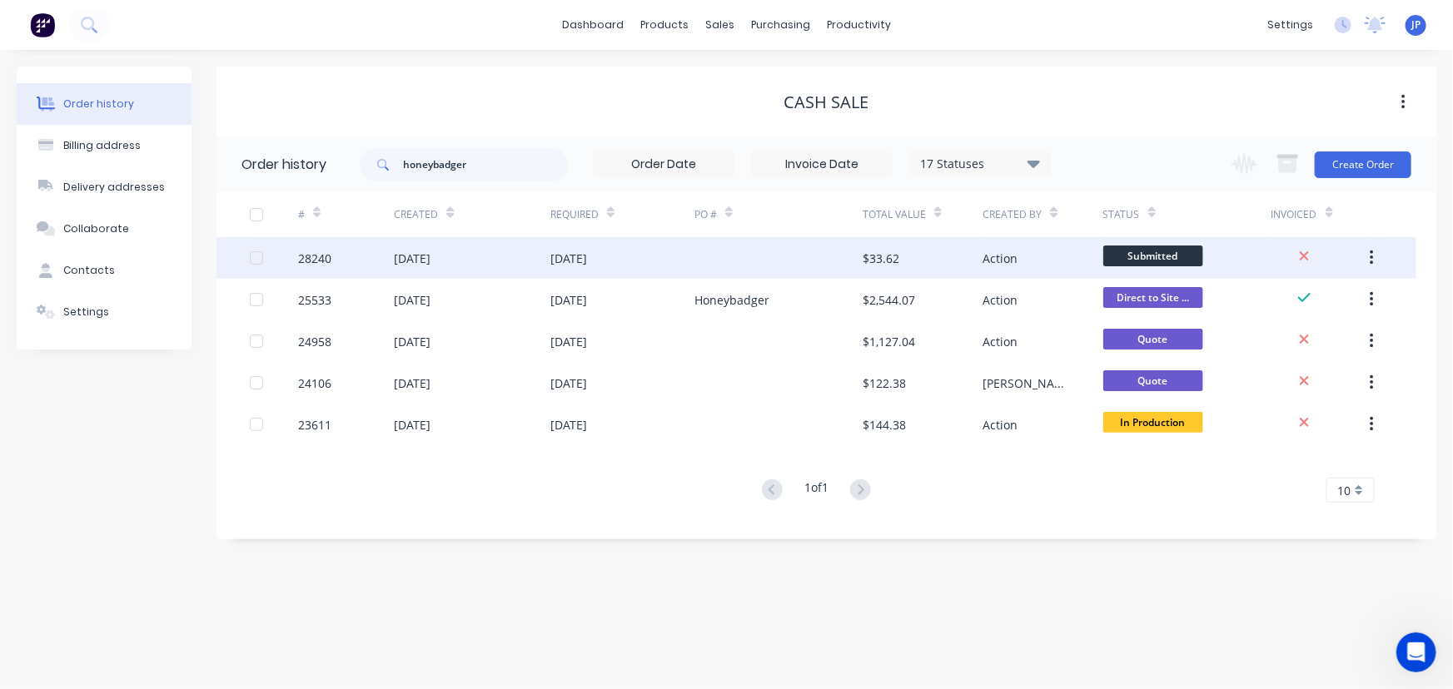
click at [430, 258] on div "[DATE]" at bounding box center [412, 258] width 37 height 17
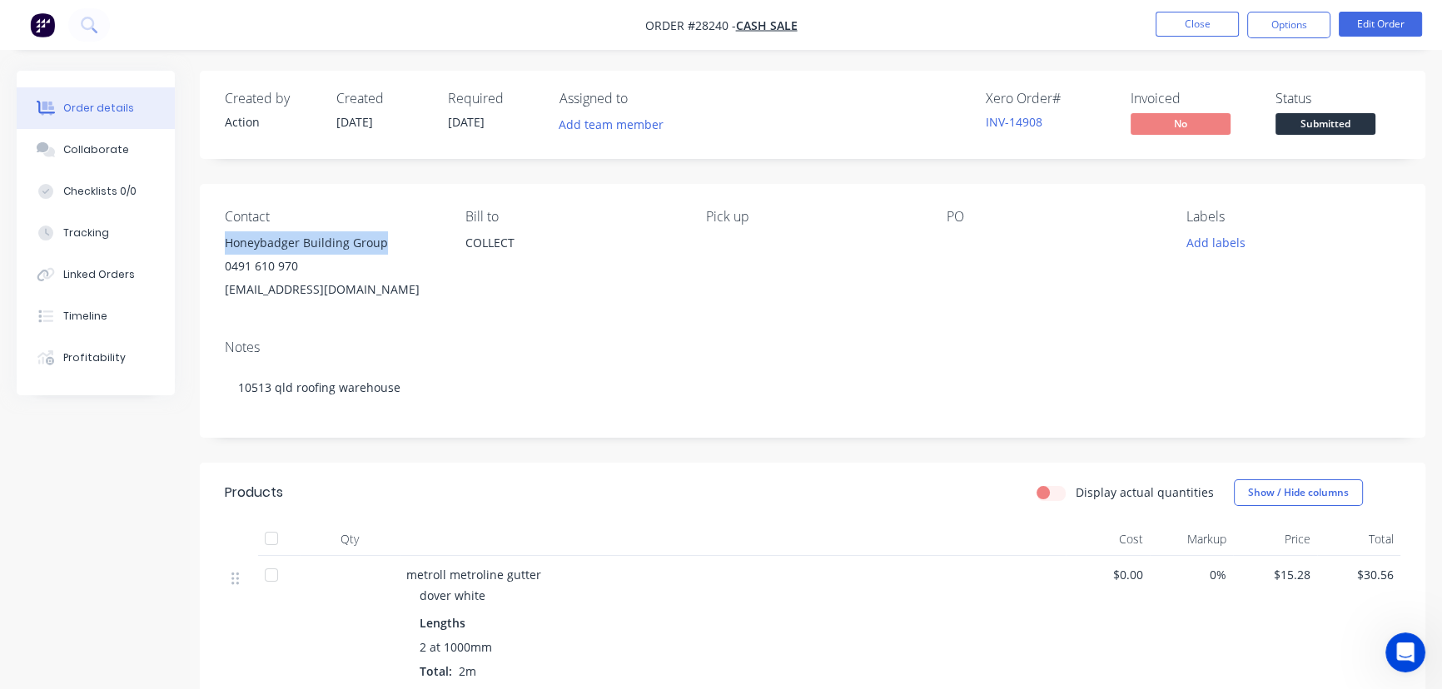
drag, startPoint x: 386, startPoint y: 239, endPoint x: 217, endPoint y: 245, distance: 169.1
click at [217, 245] on div "Contact Honeybadger Building Group 0491 610 970 [EMAIL_ADDRESS][DOMAIN_NAME] Bi…" at bounding box center [813, 255] width 1226 height 142
copy div "Honeybadger Building Group"
click at [1281, 28] on button "Options" at bounding box center [1288, 25] width 83 height 27
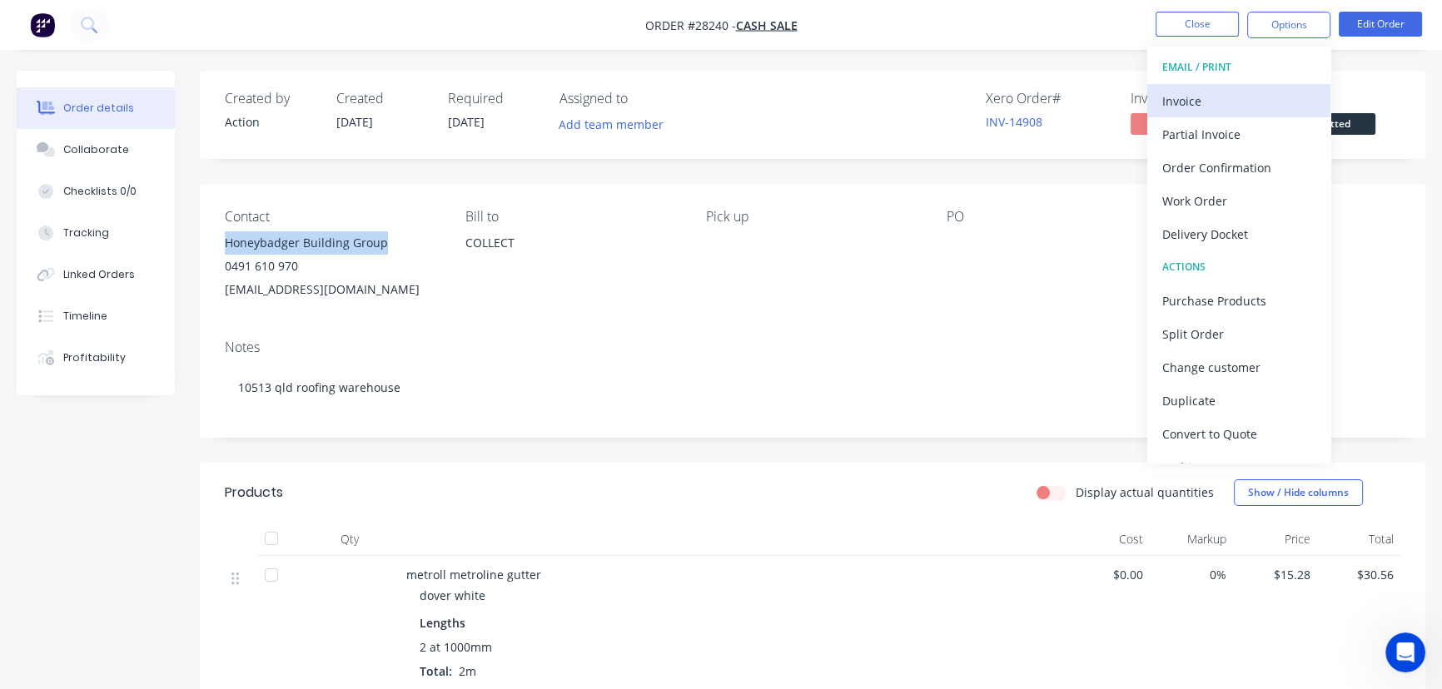
click at [1248, 99] on div "Invoice" at bounding box center [1238, 101] width 153 height 24
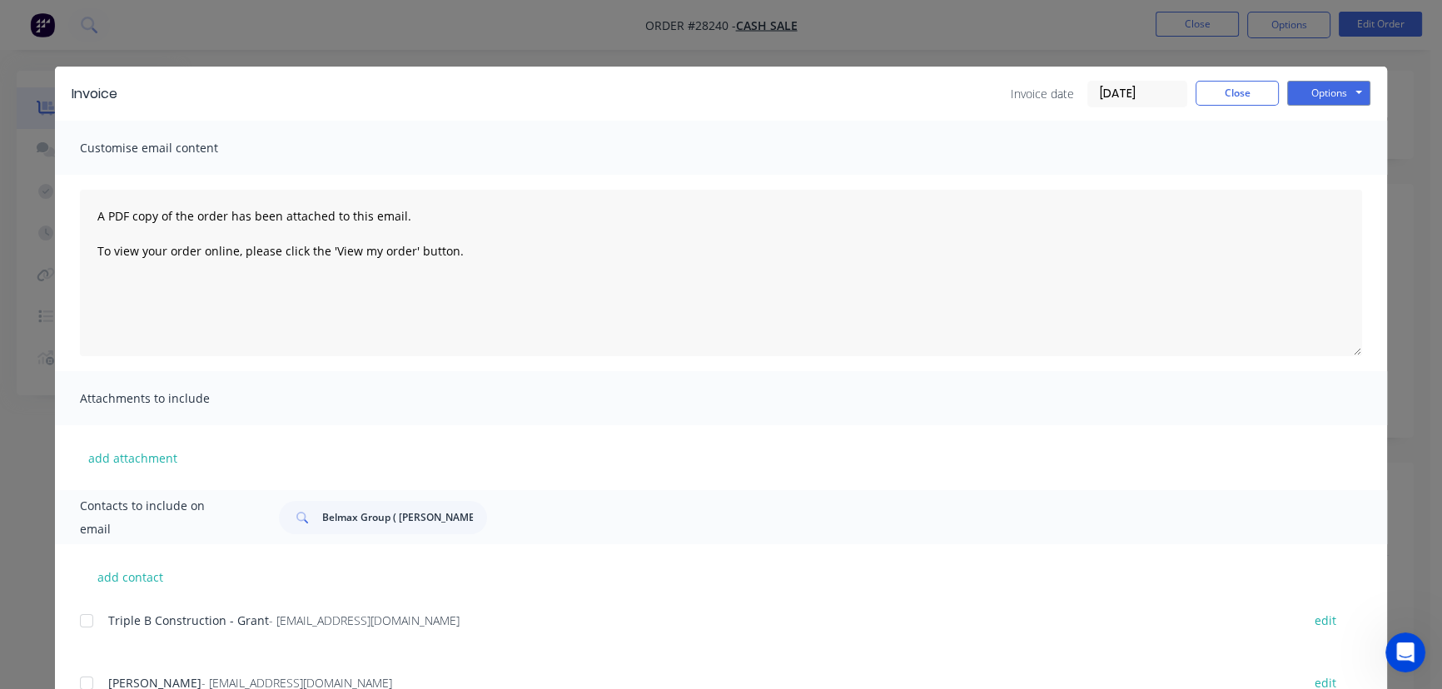
click at [1157, 102] on input "[DATE]" at bounding box center [1137, 94] width 98 height 25
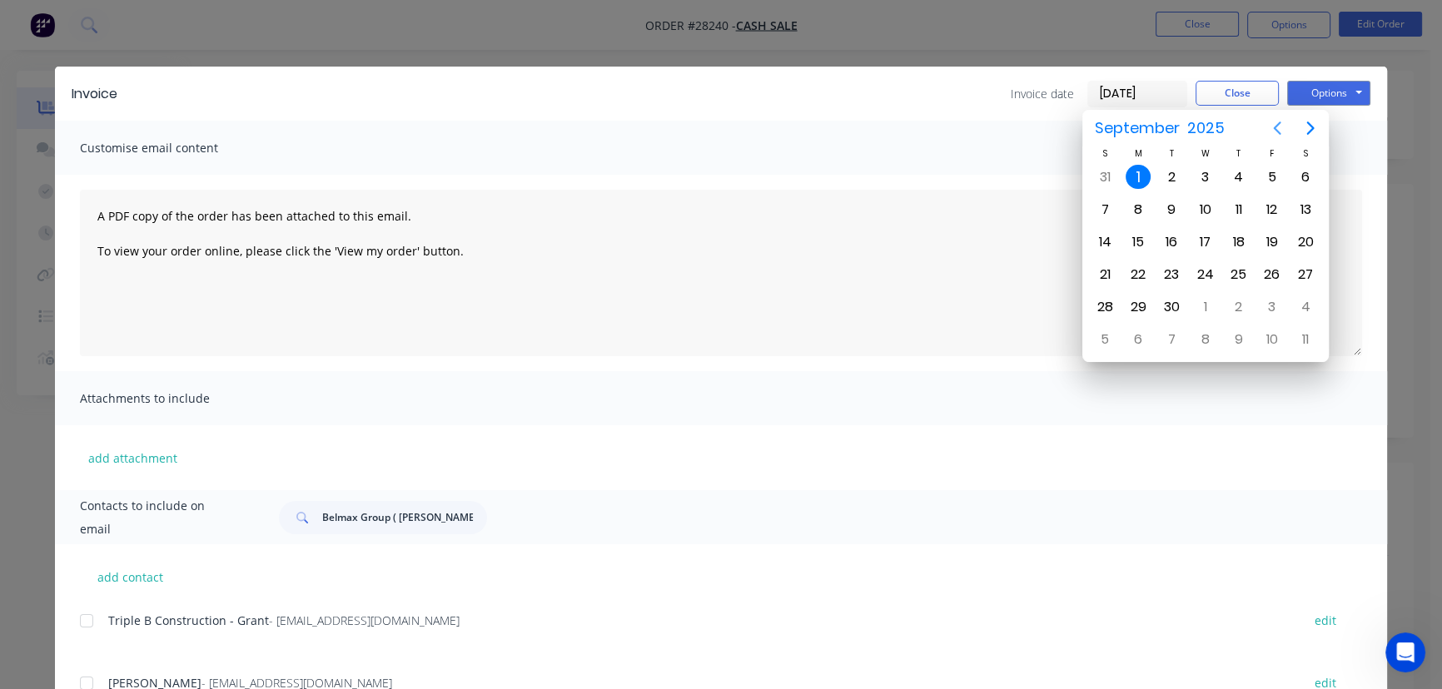
click at [1279, 125] on icon "Previous page" at bounding box center [1277, 128] width 20 height 20
drag, startPoint x: 1244, startPoint y: 301, endPoint x: 1110, endPoint y: 341, distance: 139.9
click at [1243, 301] on div "28" at bounding box center [1238, 307] width 25 height 25
type input "[DATE]"
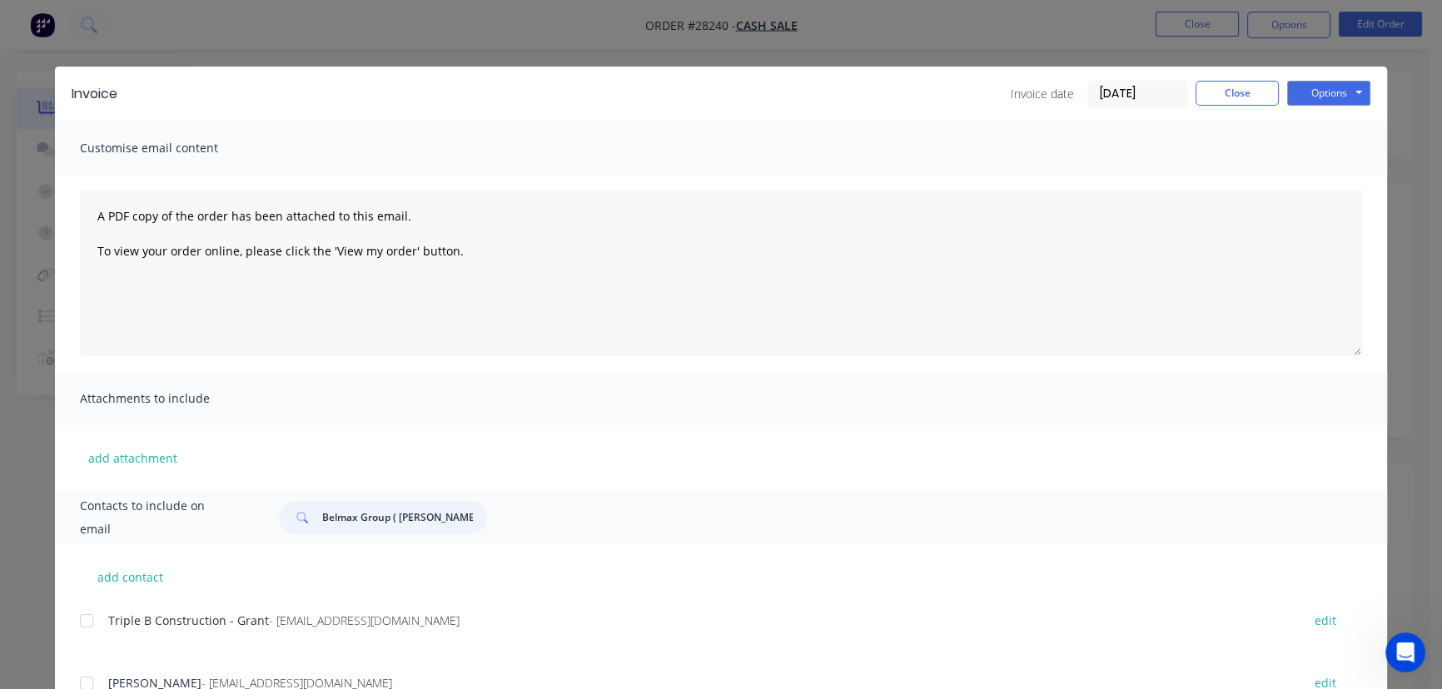
drag, startPoint x: 435, startPoint y: 517, endPoint x: 283, endPoint y: 525, distance: 152.5
click at [283, 525] on div "Belmax Group ( [PERSON_NAME])" at bounding box center [383, 517] width 208 height 33
paste input "Honeybadger Building Group"
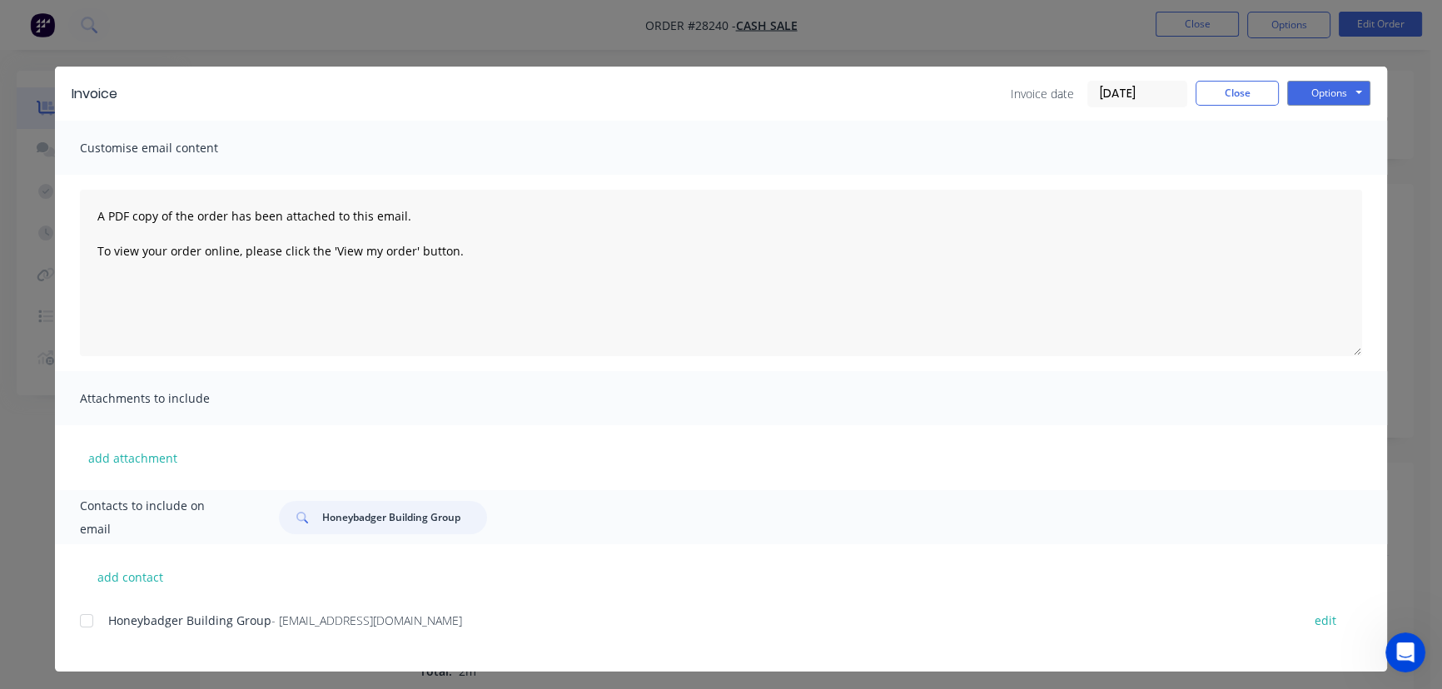
type input "Honeybadger Building Group"
drag, startPoint x: 466, startPoint y: 624, endPoint x: 137, endPoint y: 600, distance: 330.6
click at [137, 600] on div "add contact Honeybadger Building Group - [EMAIL_ADDRESS][DOMAIN_NAME] edit" at bounding box center [721, 608] width 1332 height 127
drag, startPoint x: 206, startPoint y: 599, endPoint x: 491, endPoint y: 633, distance: 287.5
click at [490, 634] on div "Honeybadger Building Group - [EMAIL_ADDRESS][DOMAIN_NAME] edit" at bounding box center [733, 630] width 1307 height 42
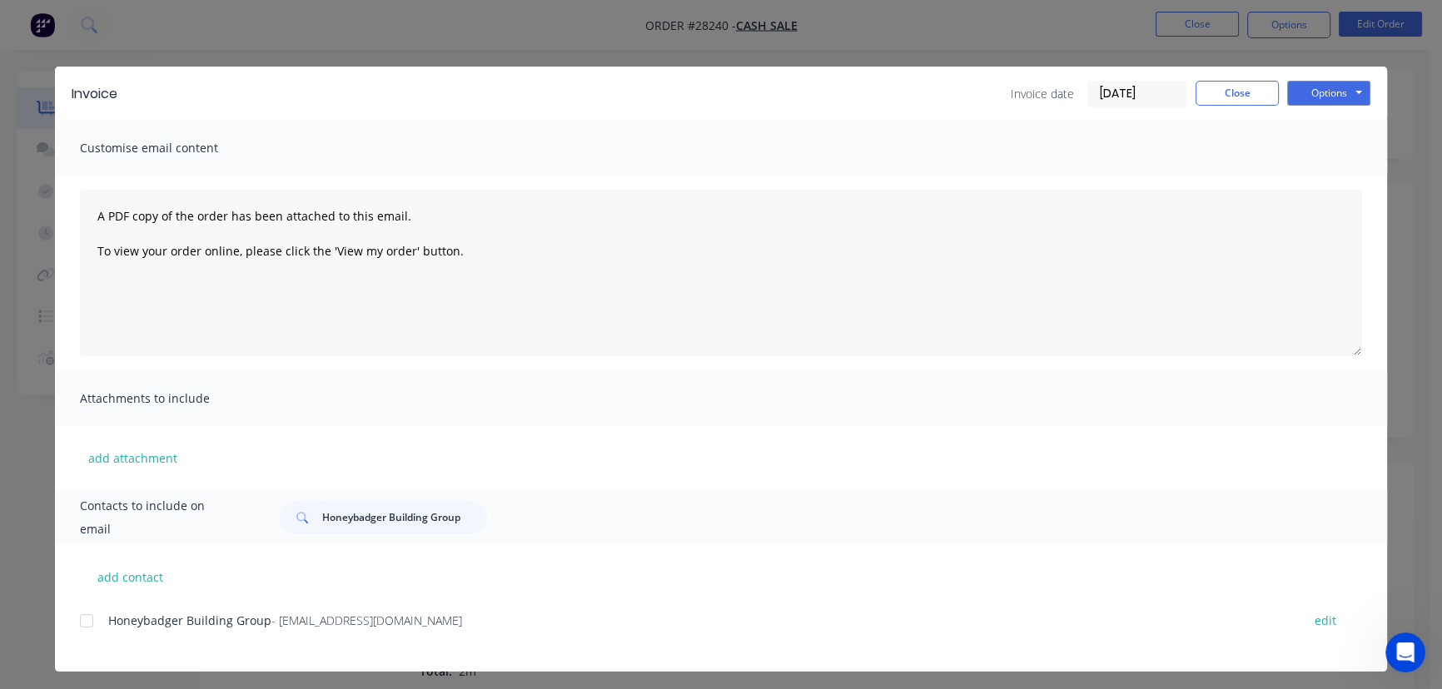
drag, startPoint x: 473, startPoint y: 624, endPoint x: 96, endPoint y: 649, distance: 378.0
click at [96, 649] on div "Honeybadger Building Group - [EMAIL_ADDRESS][DOMAIN_NAME] edit" at bounding box center [733, 630] width 1307 height 42
copy div "Honeybadger Building Group - [EMAIL_ADDRESS][DOMAIN_NAME]"
click at [1332, 97] on button "Options" at bounding box center [1328, 93] width 83 height 25
click at [1319, 152] on button "Print" at bounding box center [1340, 150] width 107 height 27
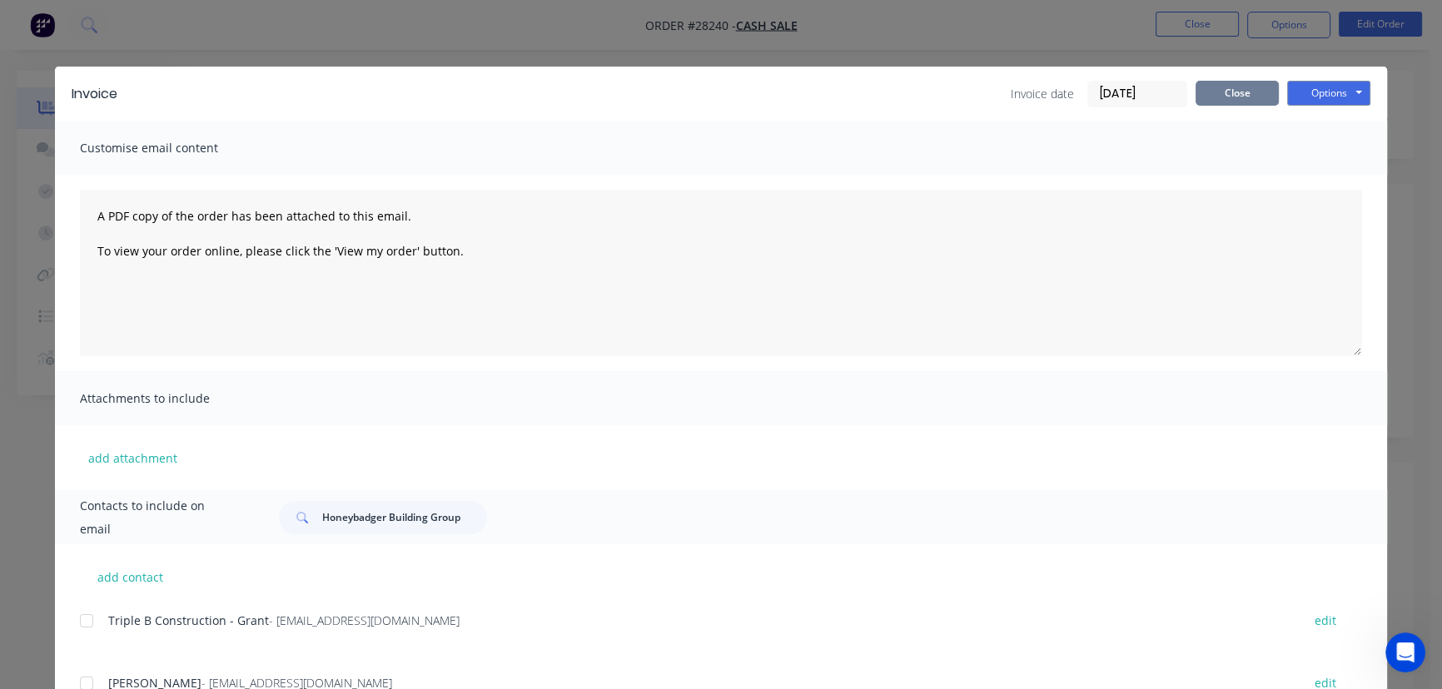
click at [1212, 105] on button "Close" at bounding box center [1237, 93] width 83 height 25
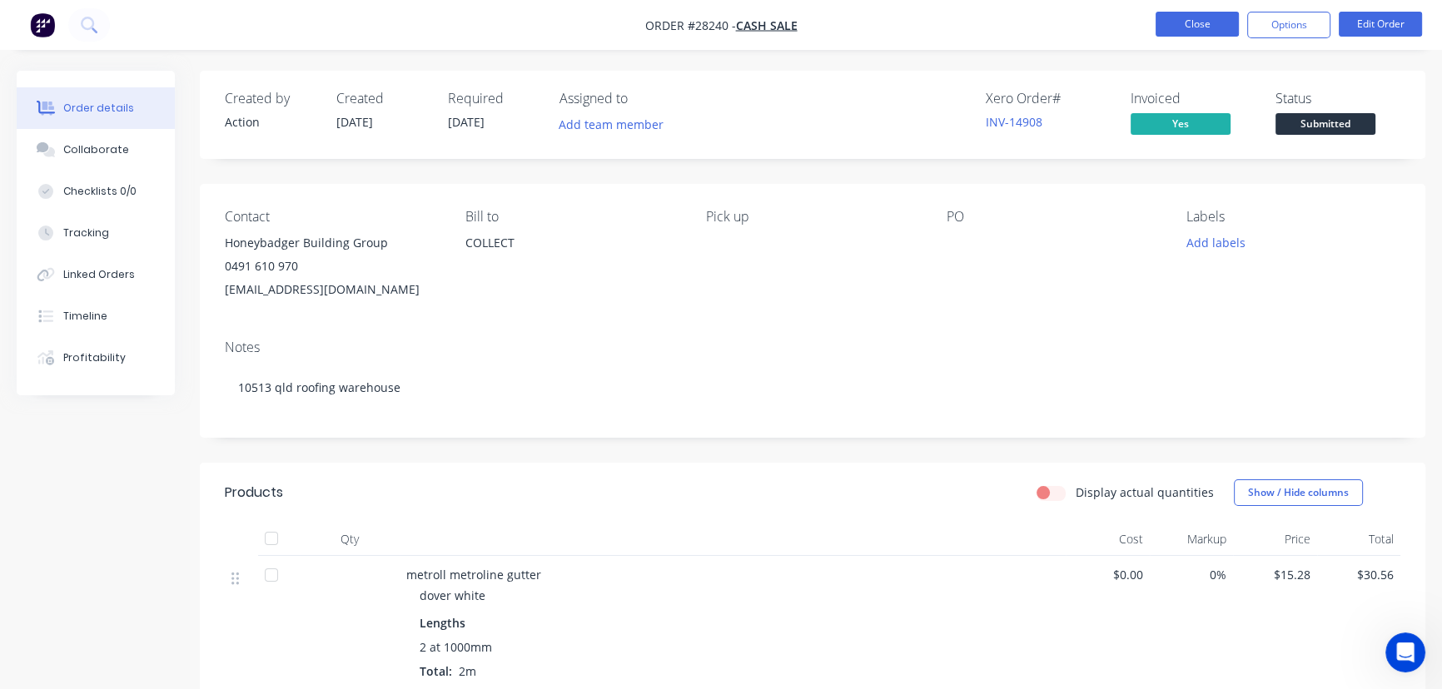
click at [1170, 24] on button "Close" at bounding box center [1197, 24] width 83 height 25
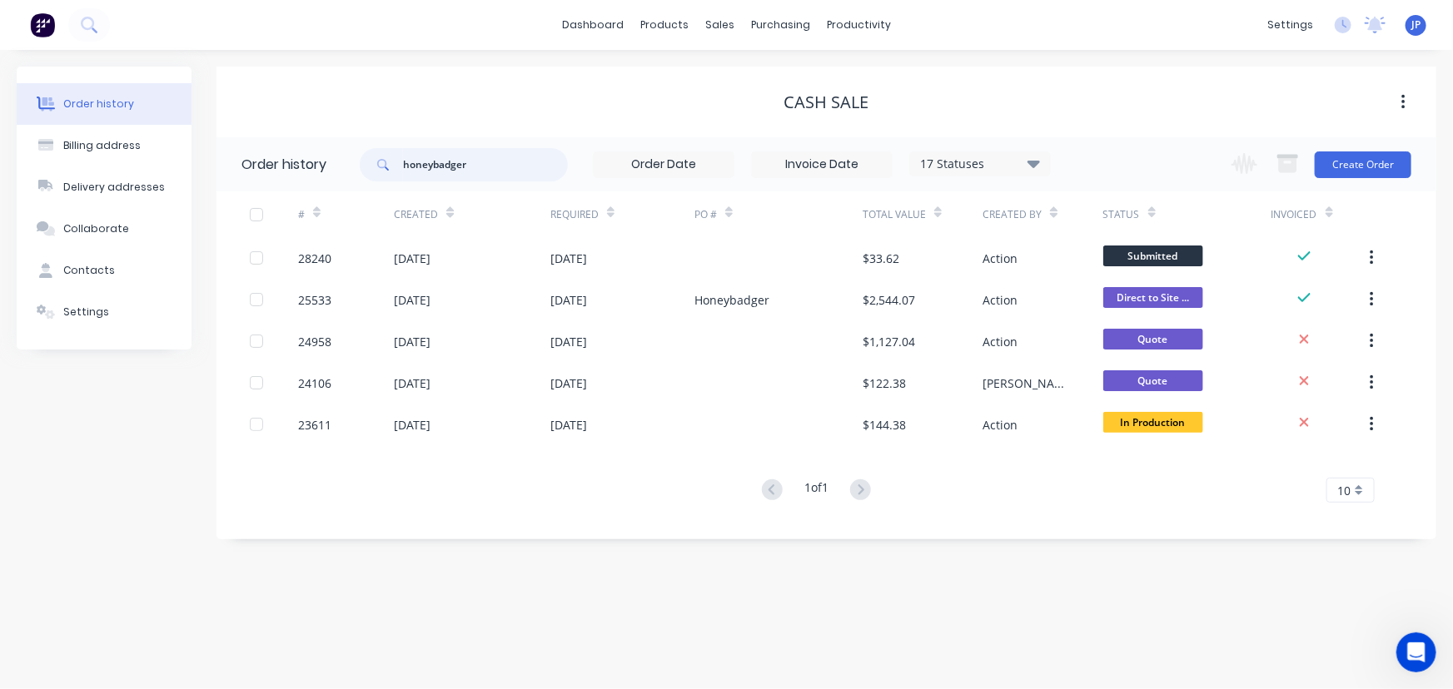
drag, startPoint x: 499, startPoint y: 164, endPoint x: 317, endPoint y: 191, distance: 183.4
click at [321, 193] on div "Order history honeybadger 17 Statuses Invoice Status Invoiced Not Invoiced Part…" at bounding box center [826, 329] width 1220 height 385
type input "all waterjet"
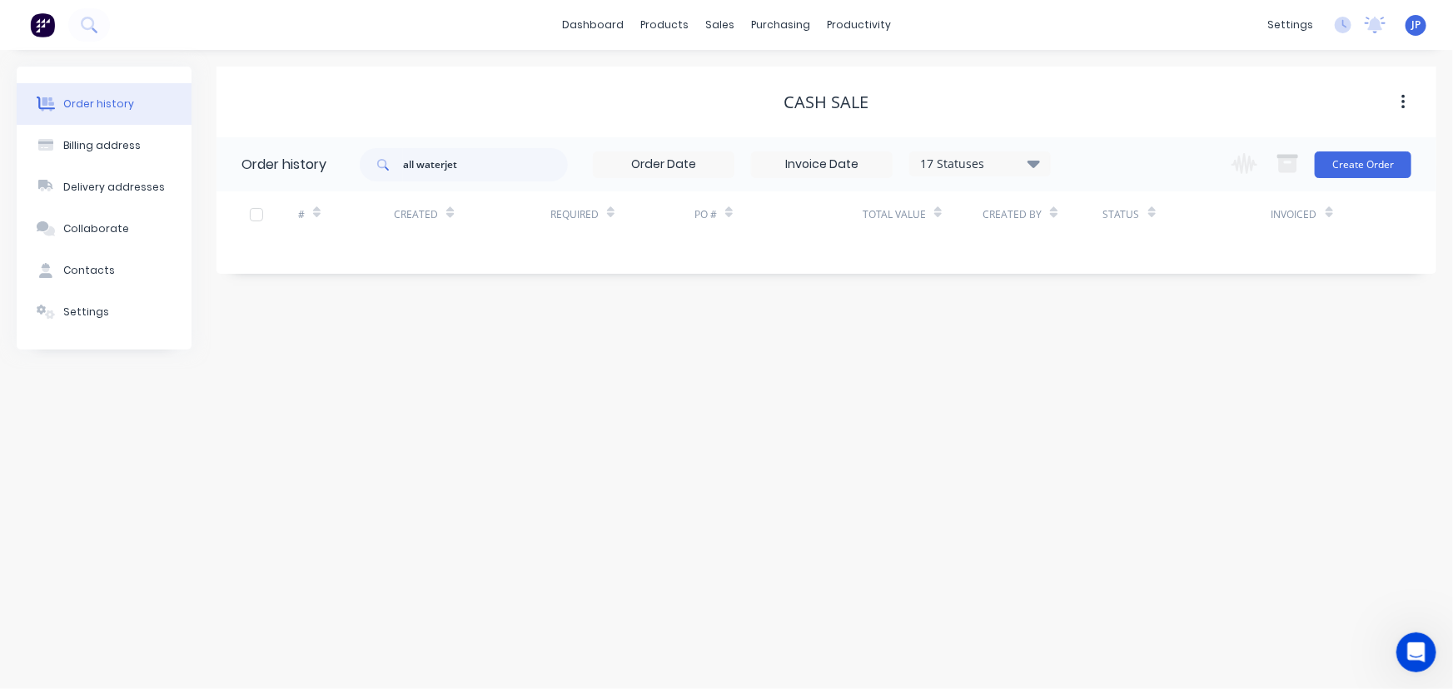
click at [1034, 163] on icon at bounding box center [1033, 163] width 12 height 7
click at [1117, 356] on label at bounding box center [1117, 356] width 0 height 0
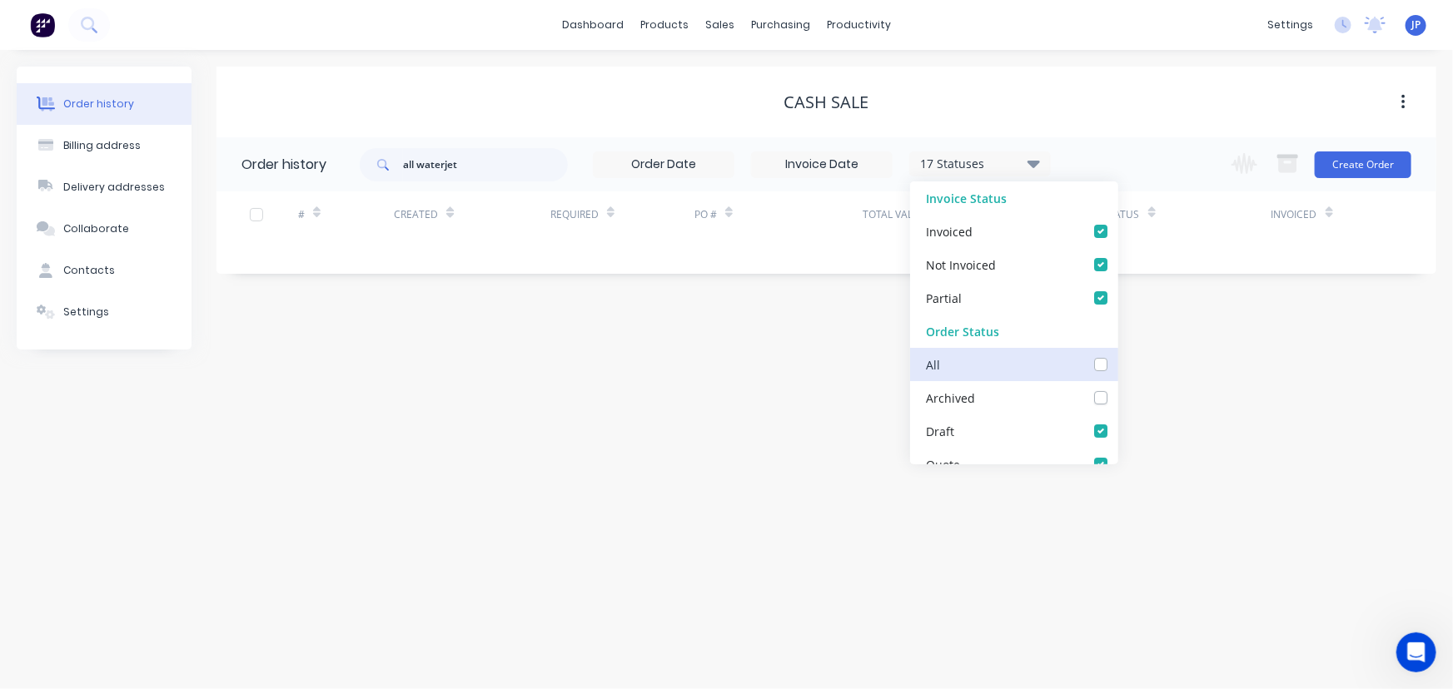
click at [1117, 366] on input "checkbox" at bounding box center [1123, 364] width 13 height 16
checkbox input "true"
click at [460, 156] on input "all waterjet" at bounding box center [485, 164] width 165 height 33
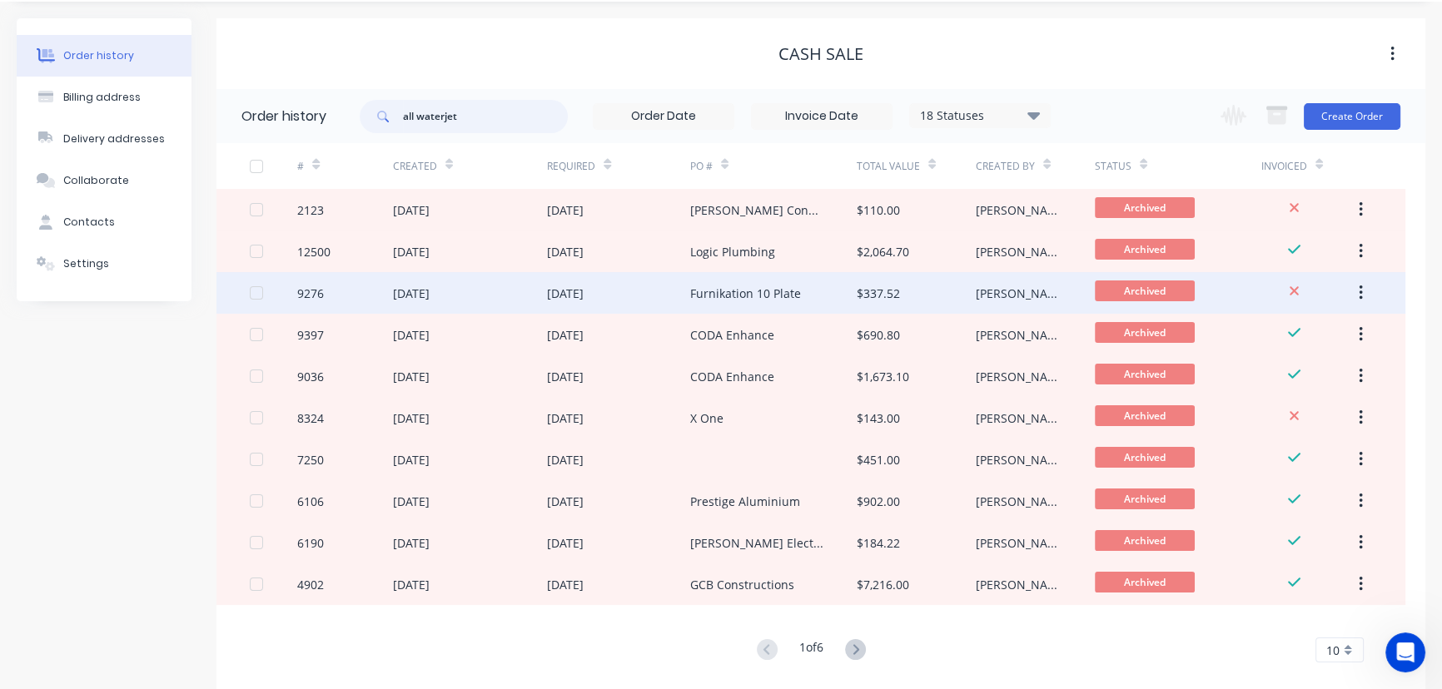
scroll to position [75, 0]
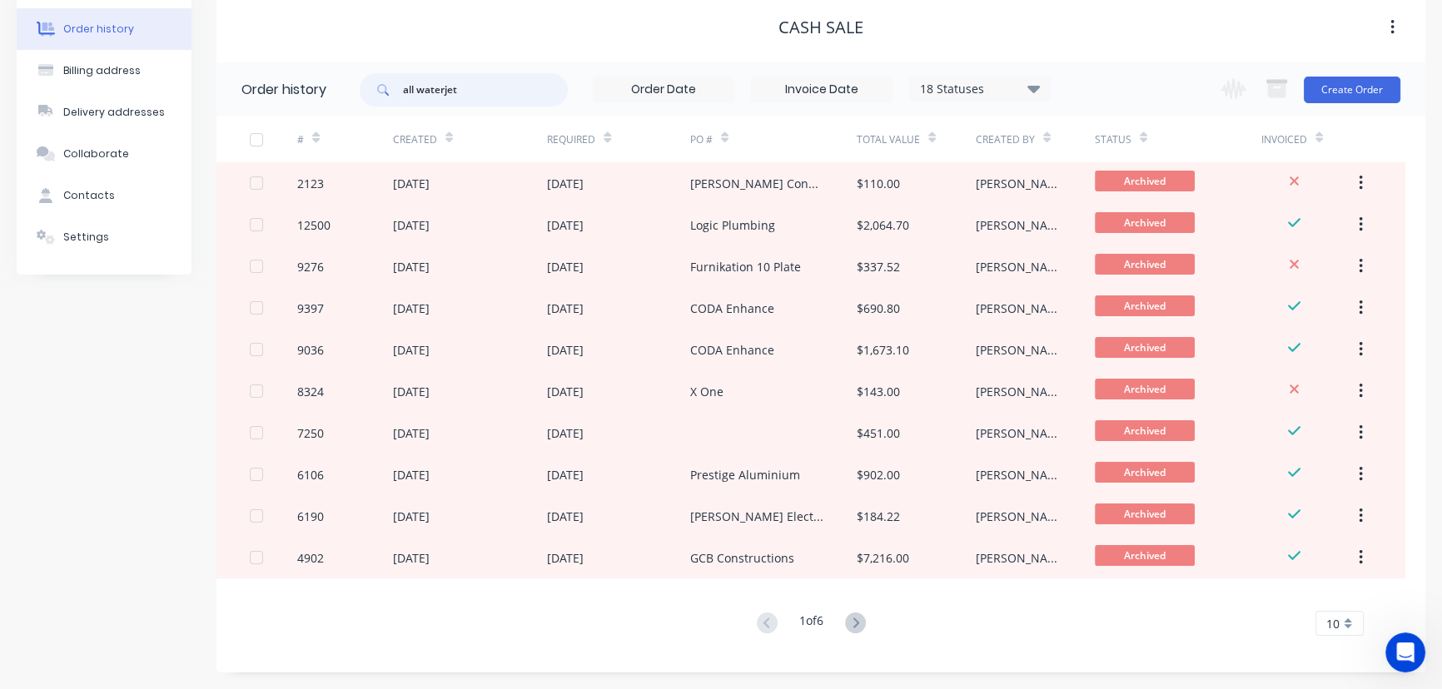
drag, startPoint x: 471, startPoint y: 87, endPoint x: 383, endPoint y: 91, distance: 88.4
click at [383, 91] on div "all waterjet" at bounding box center [464, 89] width 208 height 33
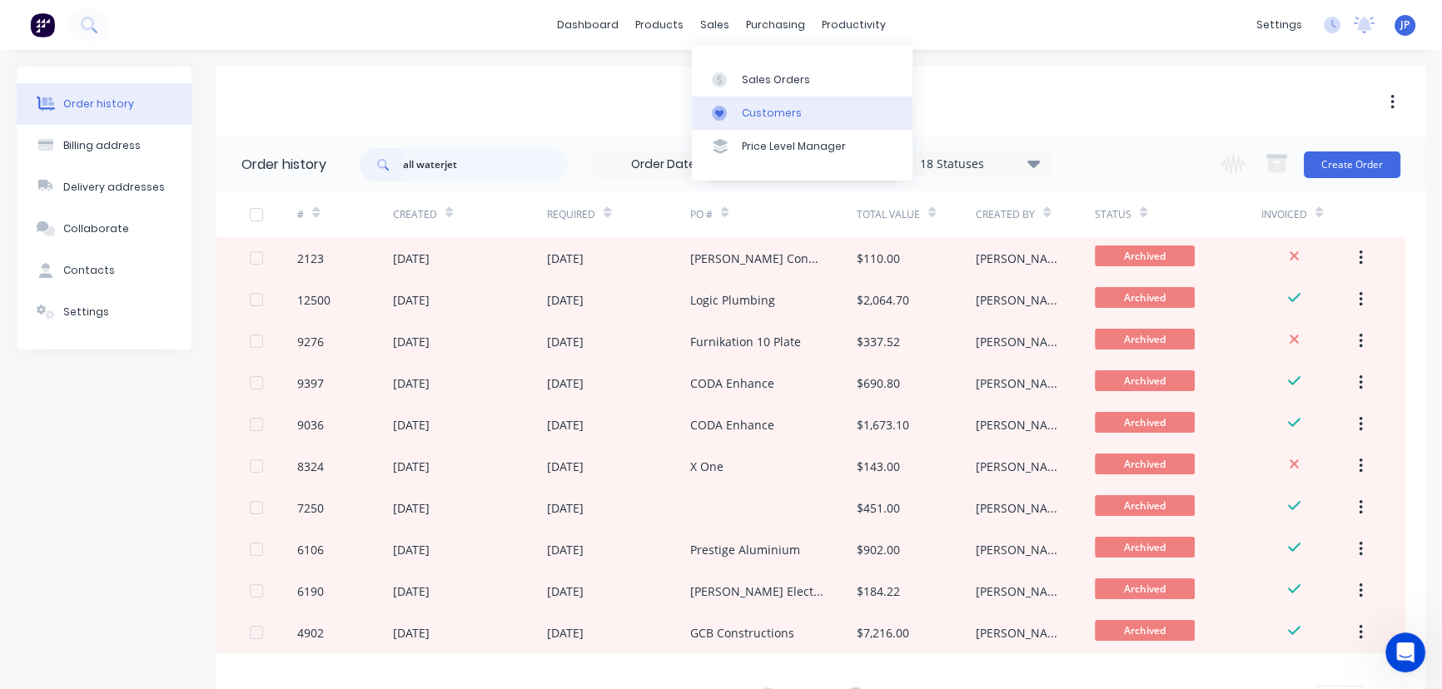
click at [758, 103] on link "Customers" at bounding box center [802, 113] width 221 height 33
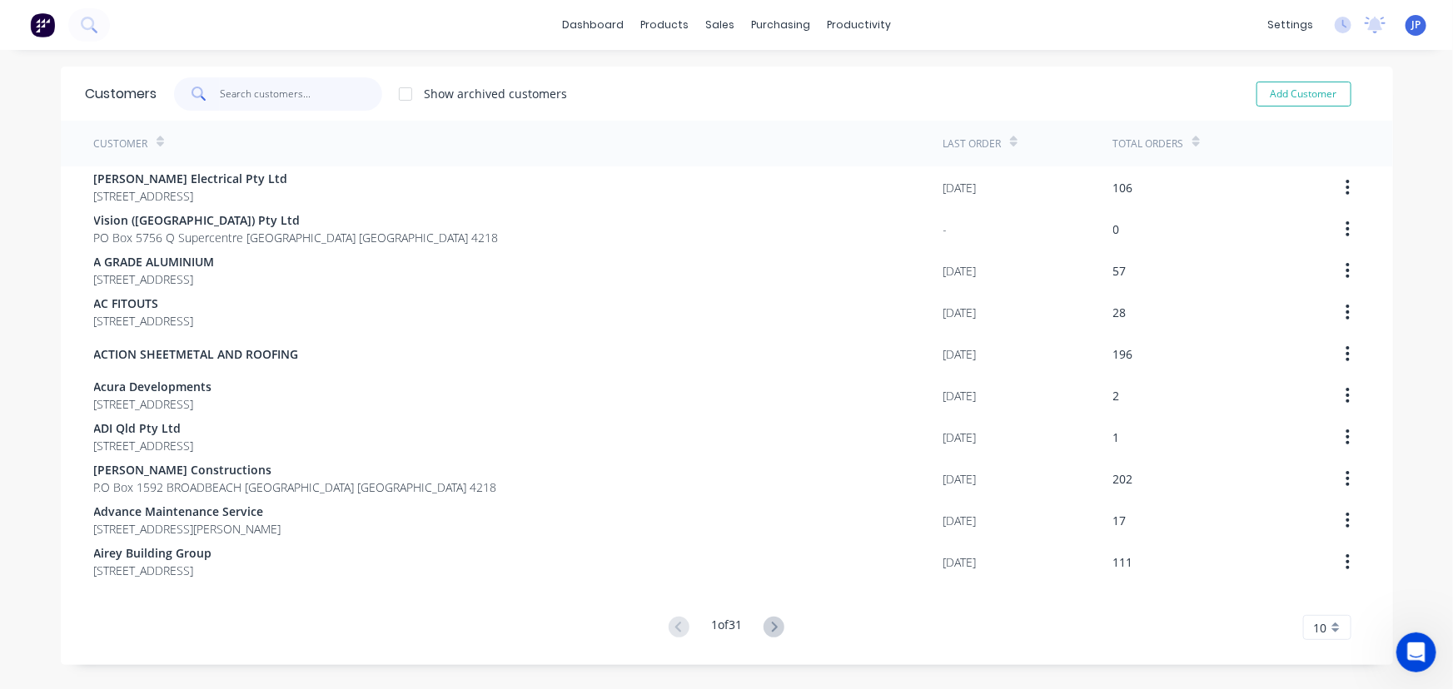
click at [262, 79] on input "text" at bounding box center [301, 93] width 162 height 33
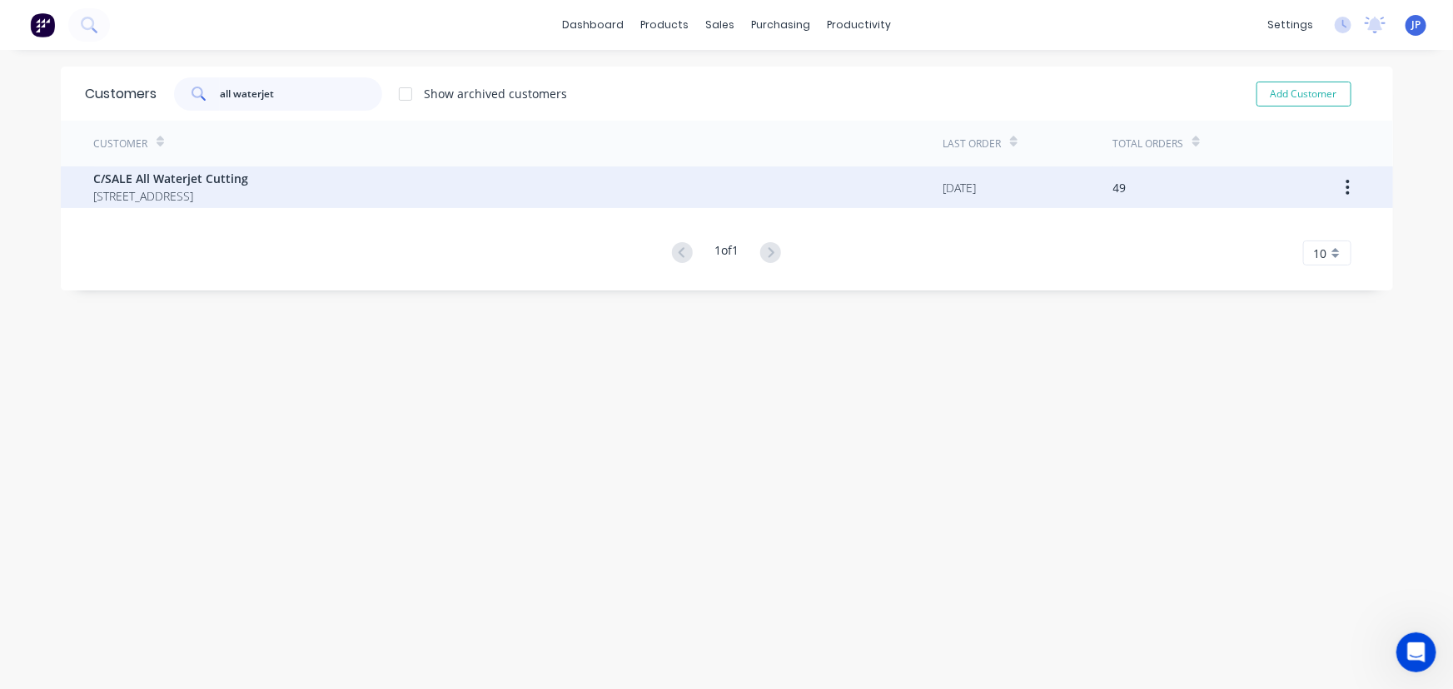
type input "all waterjet"
click at [249, 189] on span "[STREET_ADDRESS]" at bounding box center [171, 195] width 155 height 17
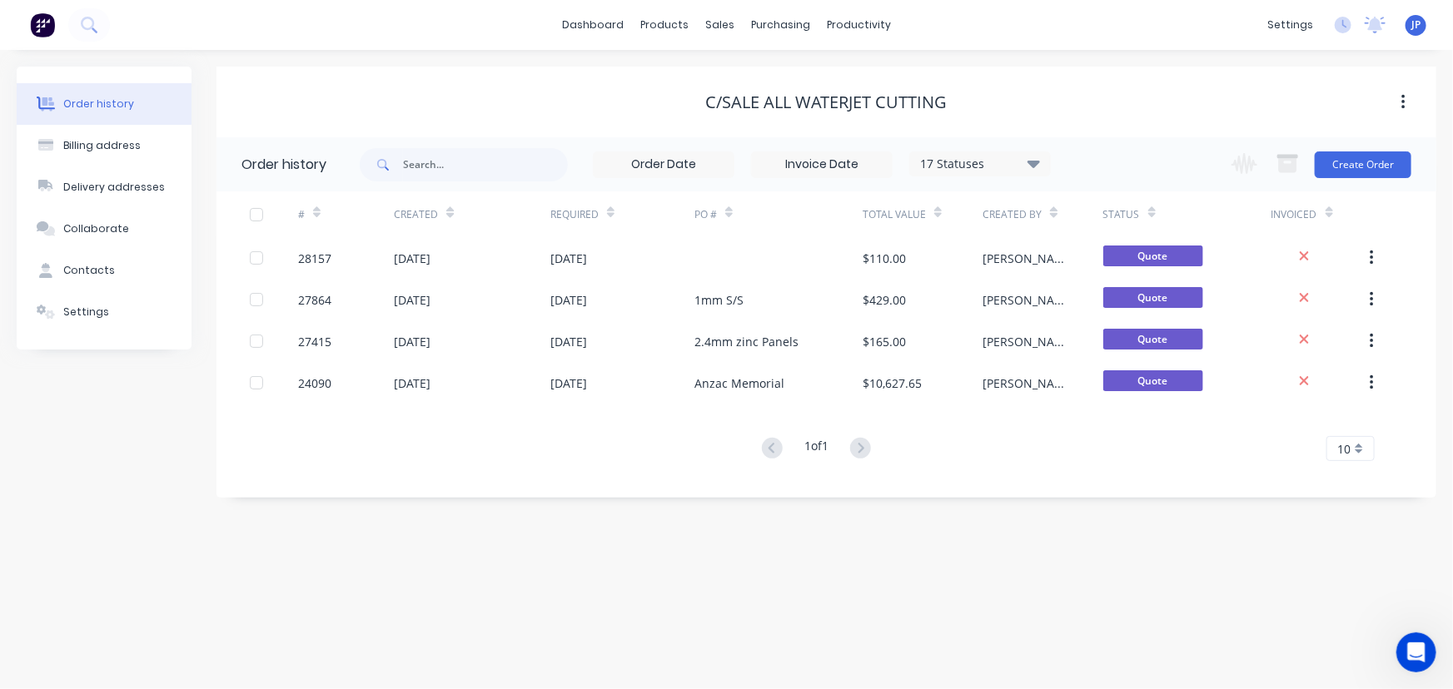
click at [1028, 162] on icon at bounding box center [1033, 163] width 12 height 20
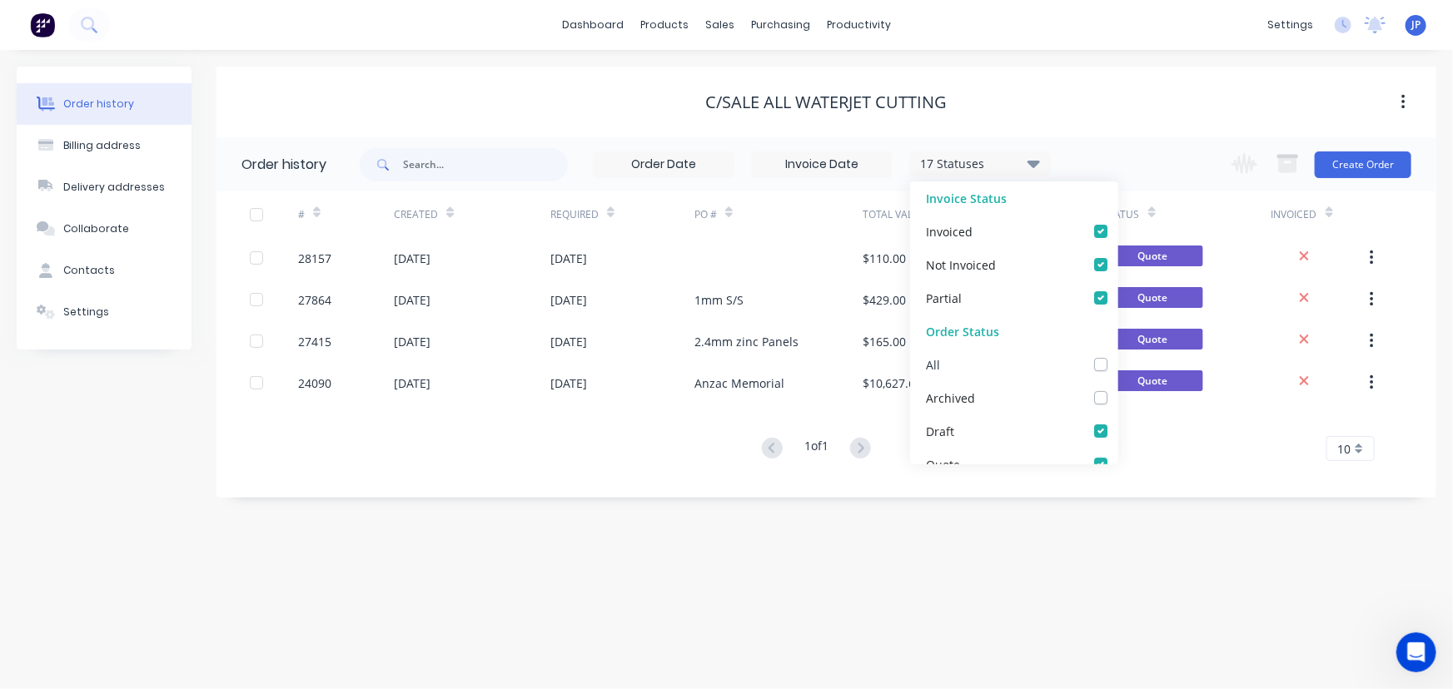
click at [1117, 356] on label at bounding box center [1117, 356] width 0 height 0
click at [1117, 371] on input "checkbox" at bounding box center [1123, 364] width 13 height 16
checkbox input "true"
click at [737, 569] on div "Order history Billing address Delivery addresses Collaborate Contacts Settings …" at bounding box center [726, 369] width 1453 height 639
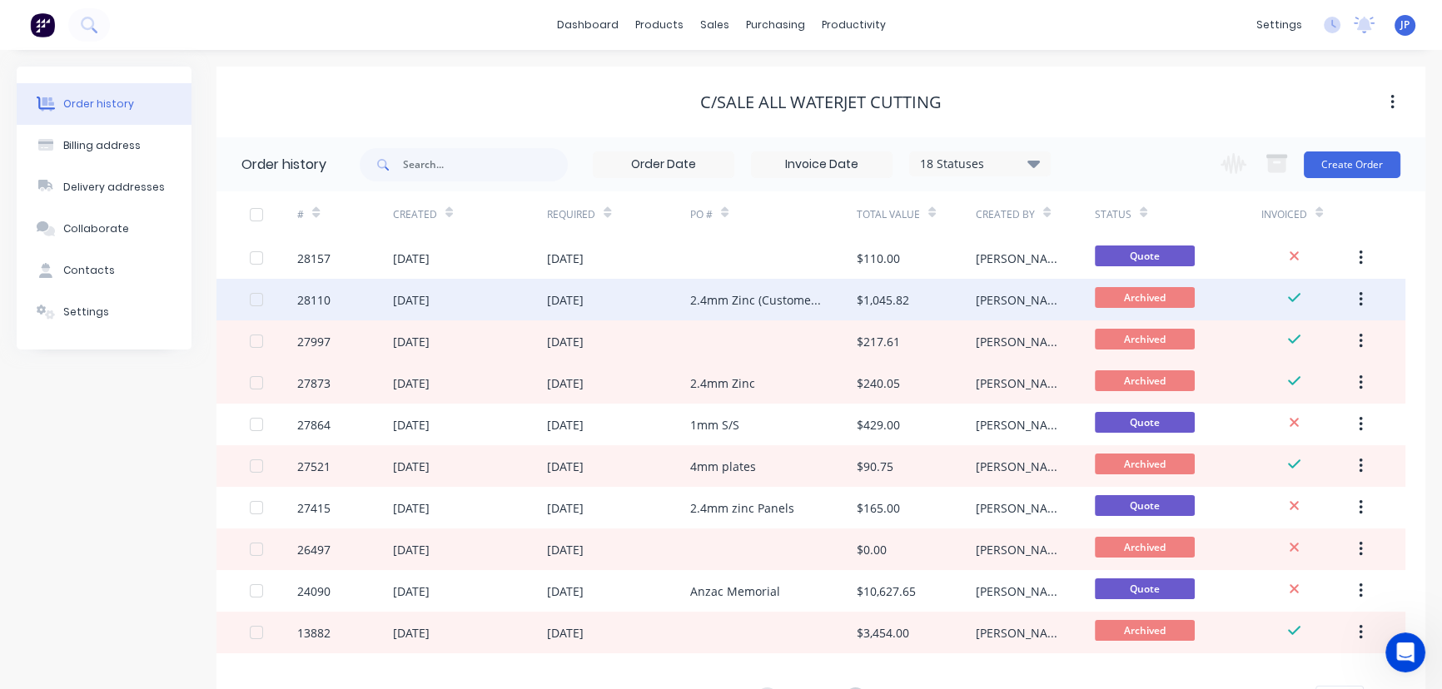
click at [1357, 293] on button "button" at bounding box center [1360, 300] width 39 height 30
click at [1276, 336] on div "Unarchive" at bounding box center [1301, 343] width 128 height 24
